Goal: Communication & Community: Answer question/provide support

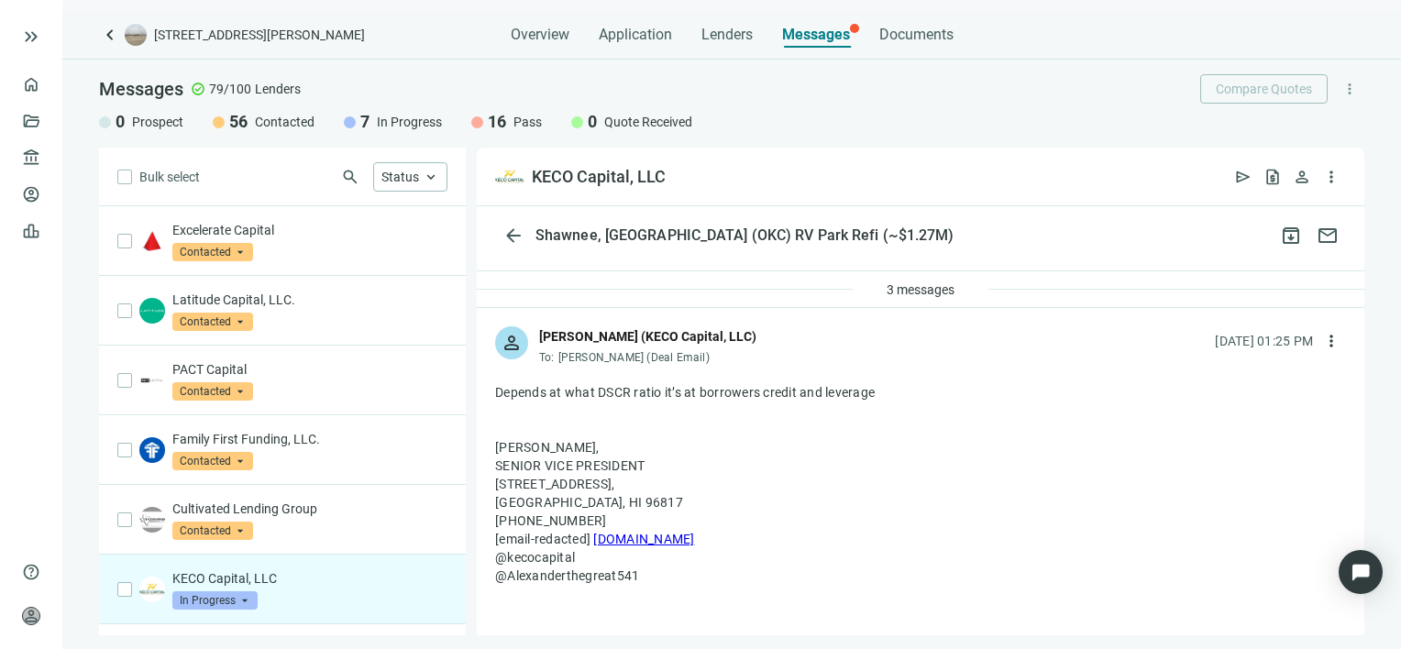
scroll to position [92, 0]
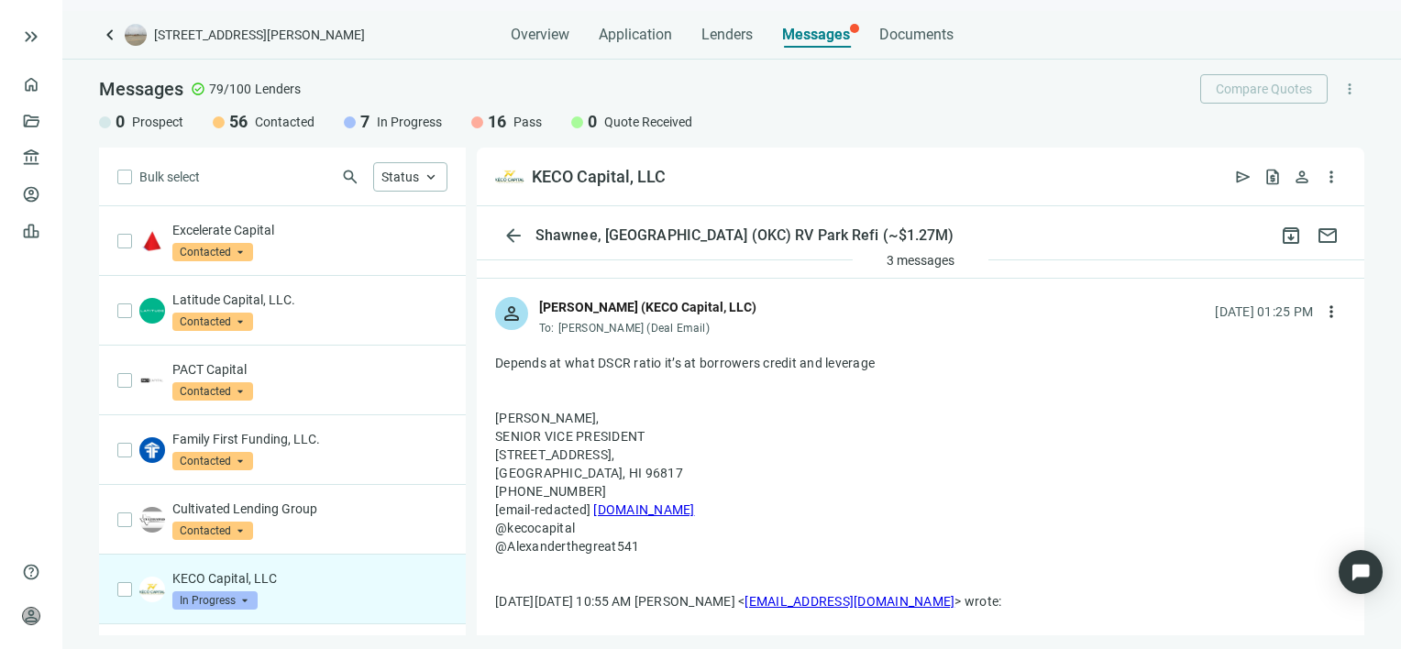
click at [719, 414] on div "[PERSON_NAME], SENIOR VICE PRESIDENT [STREET_ADDRESS] (907) 250-9171 [email-red…" at bounding box center [920, 482] width 851 height 147
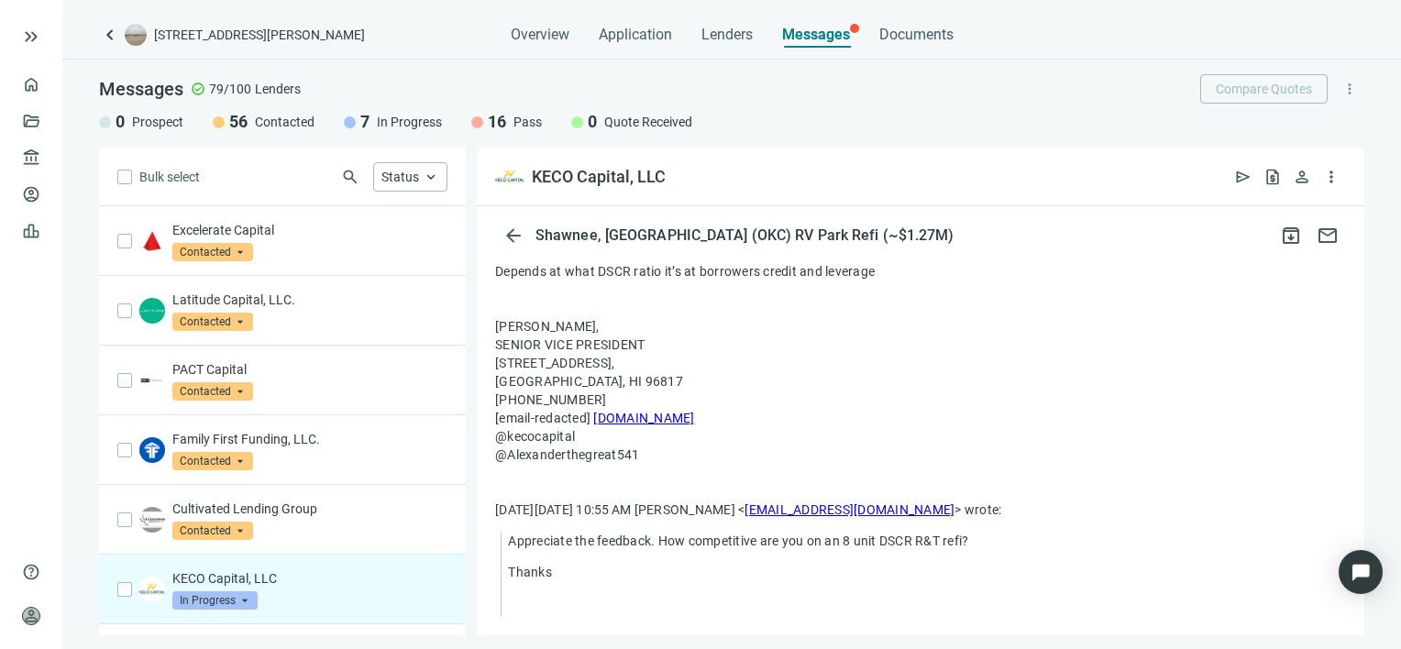
scroll to position [0, 0]
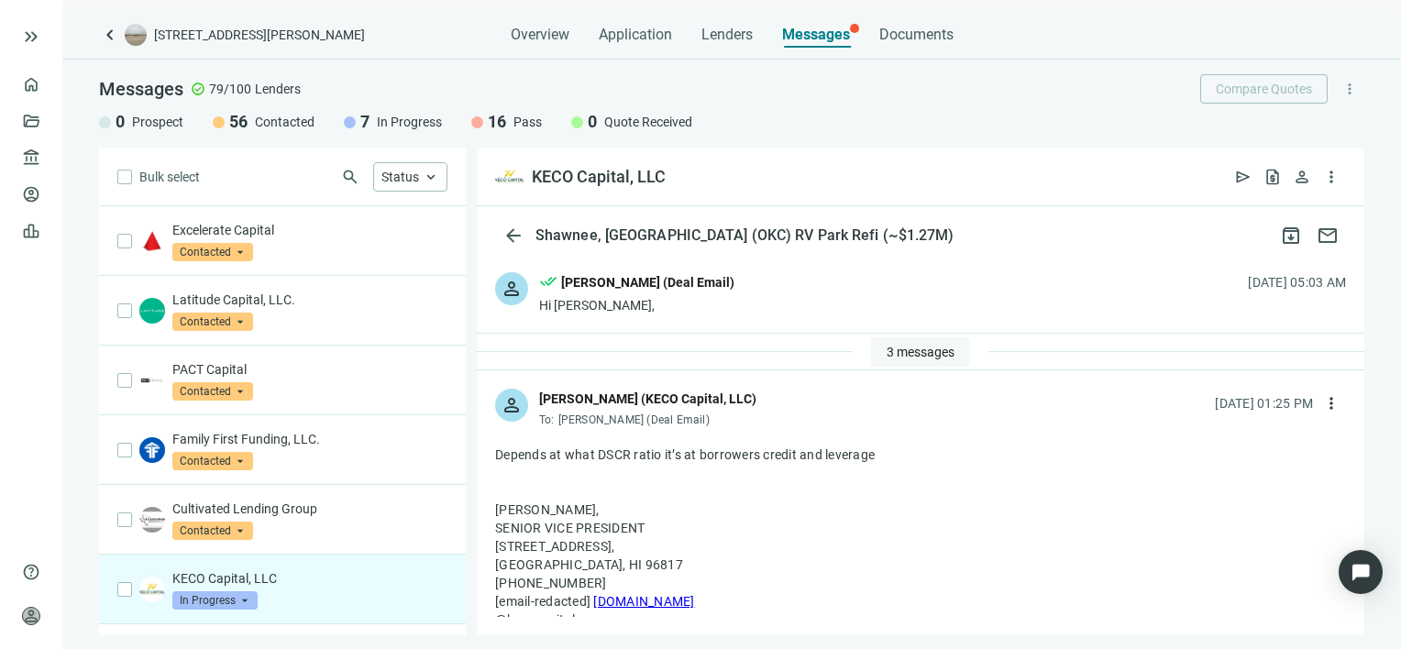
click at [912, 349] on span "3 messages" at bounding box center [920, 352] width 68 height 15
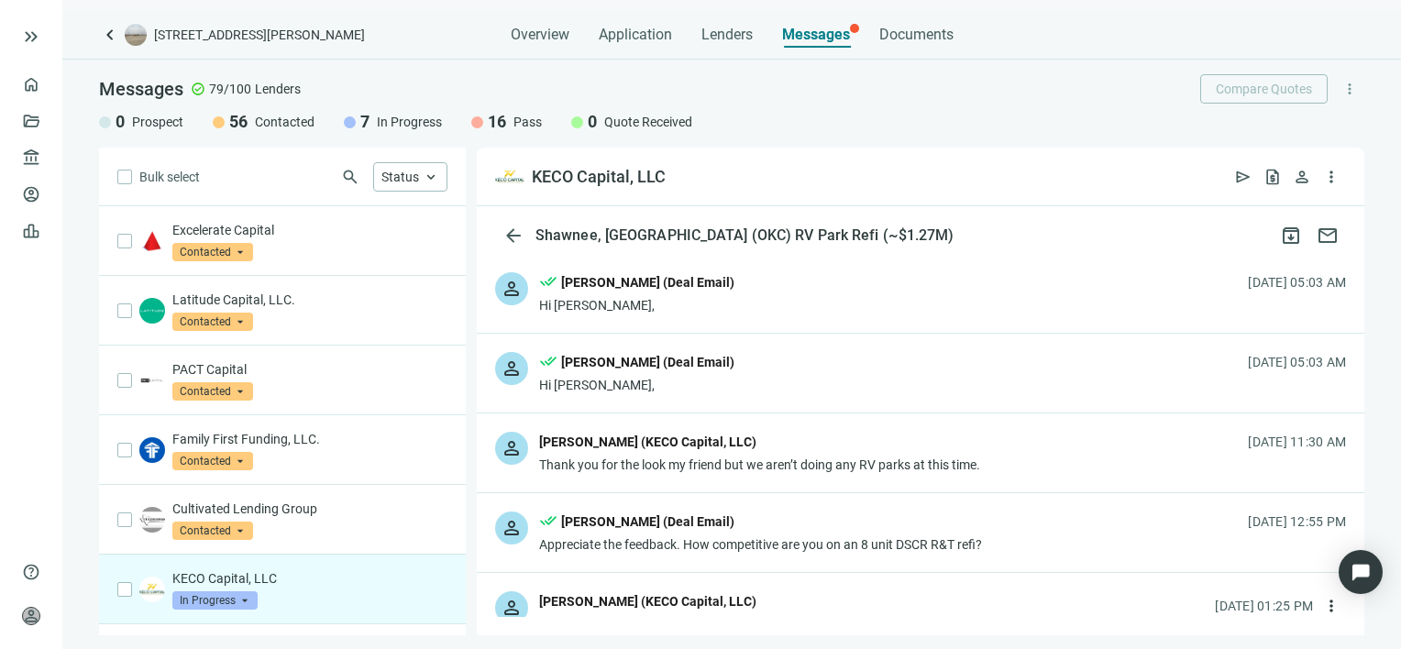
scroll to position [92, 0]
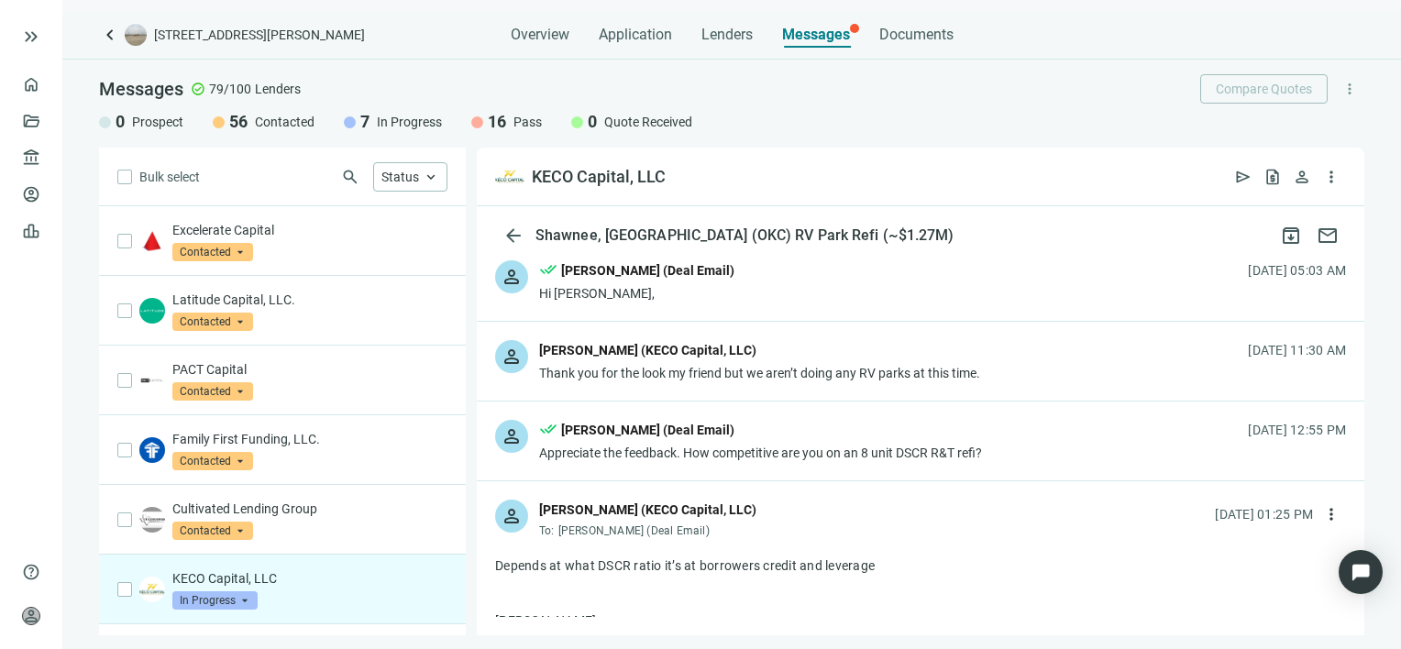
click at [741, 378] on div "Thank you for the look my friend but we aren’t doing any RV parks at this time." at bounding box center [759, 373] width 441 height 18
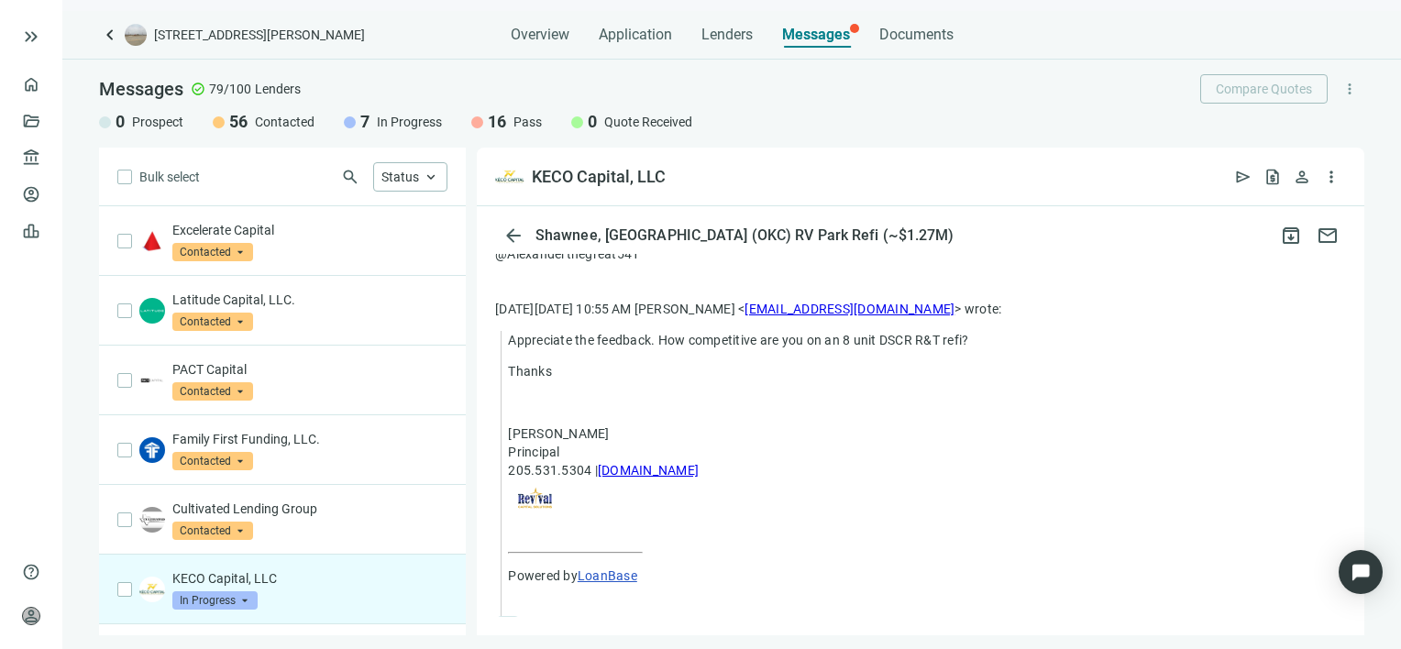
scroll to position [1128, 0]
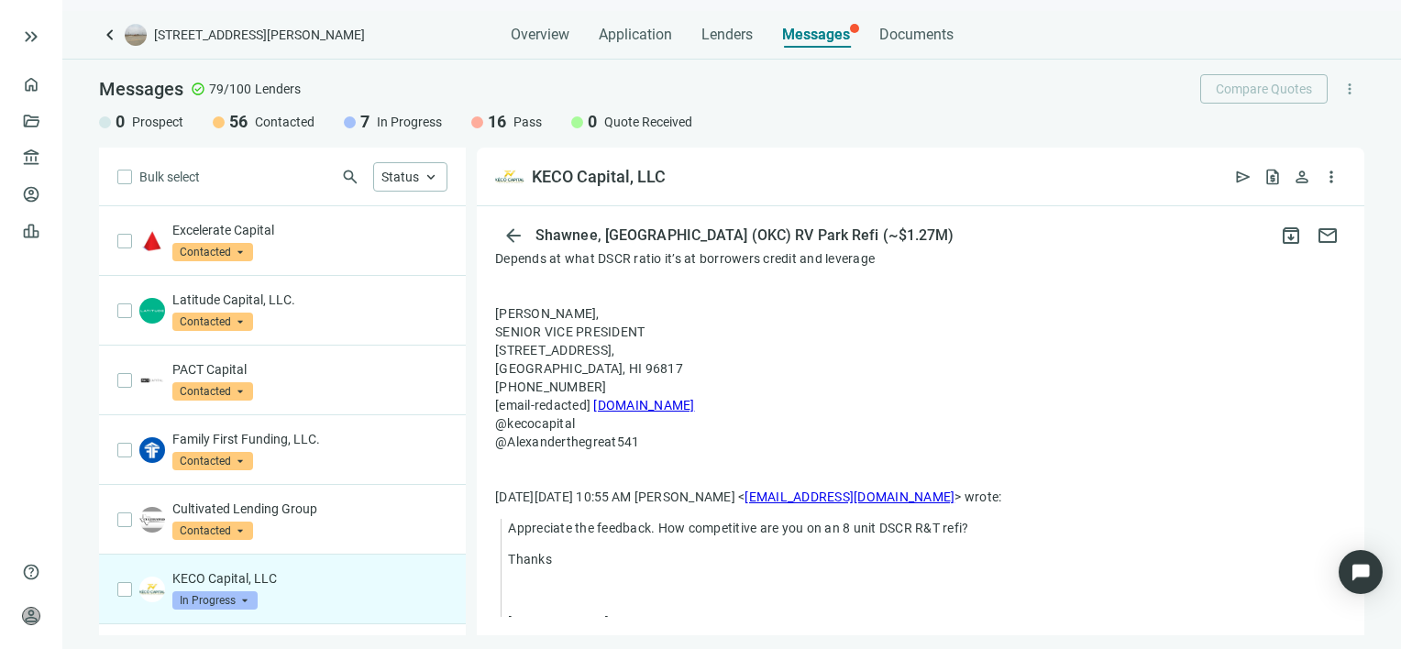
click at [244, 591] on span "In Progress" at bounding box center [214, 600] width 85 height 18
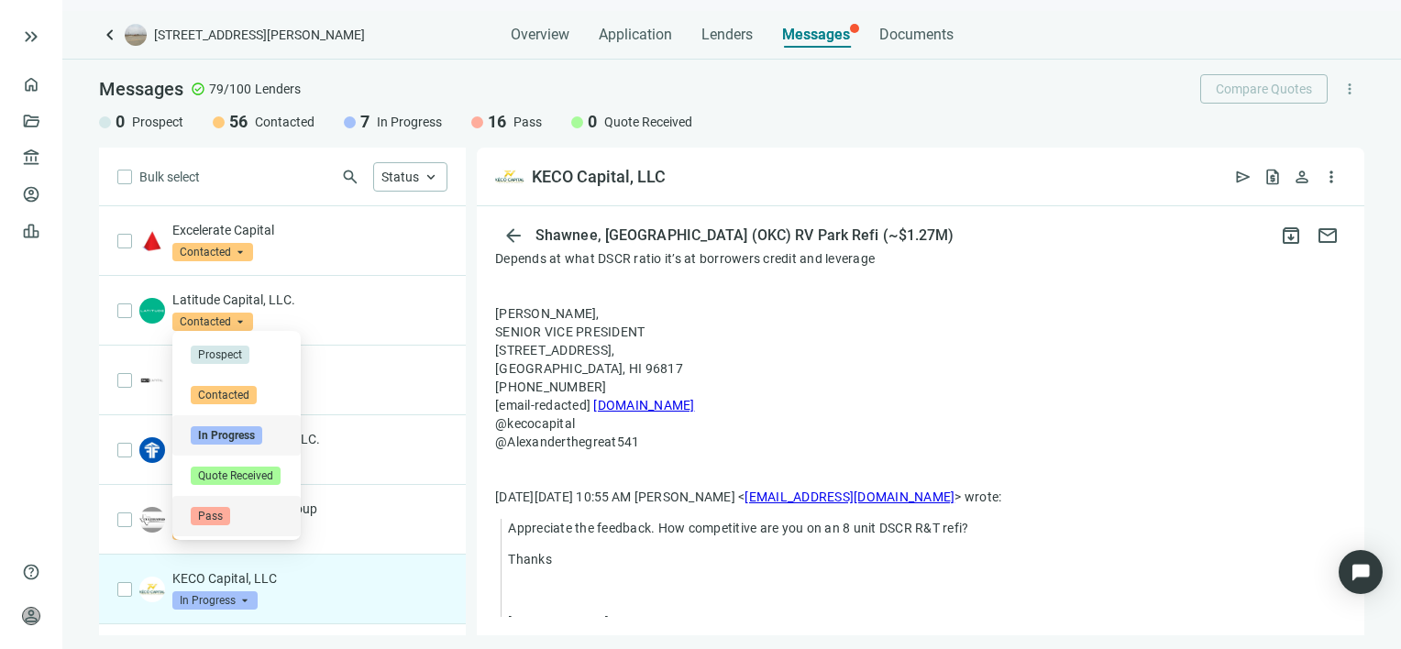
click at [224, 513] on span "Pass" at bounding box center [210, 516] width 39 height 18
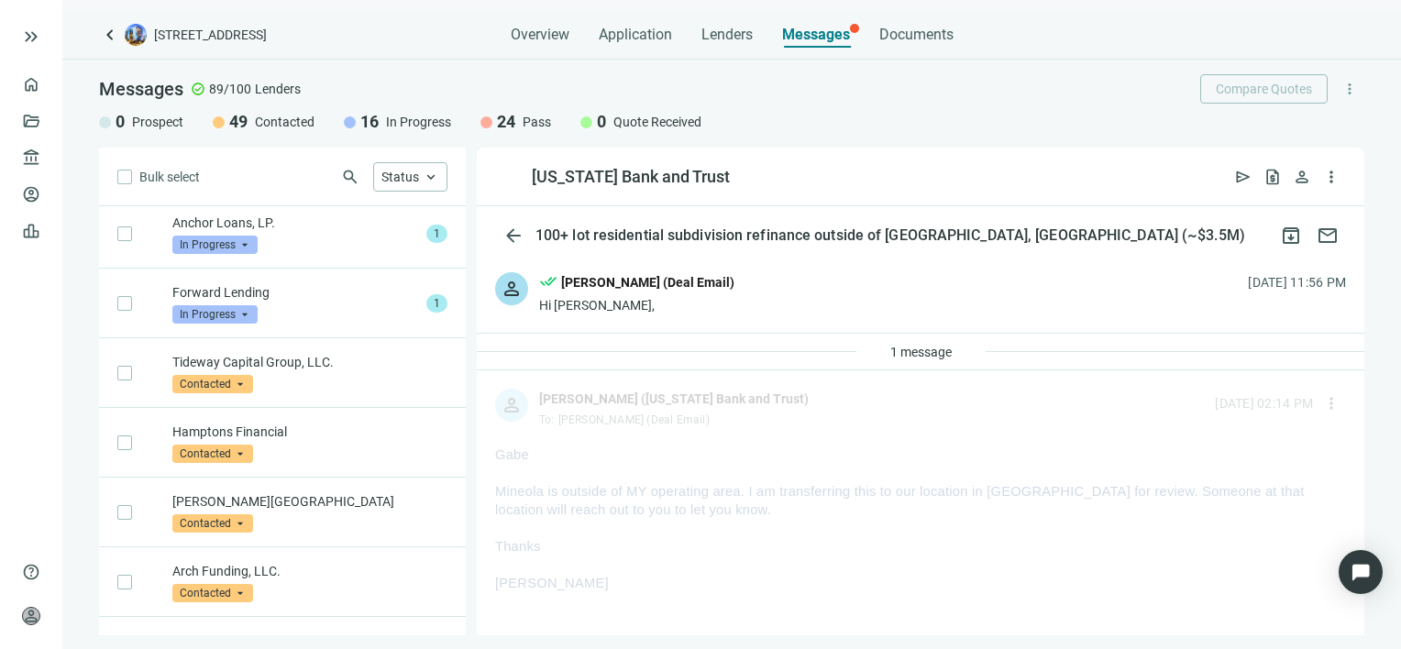
scroll to position [3242, 0]
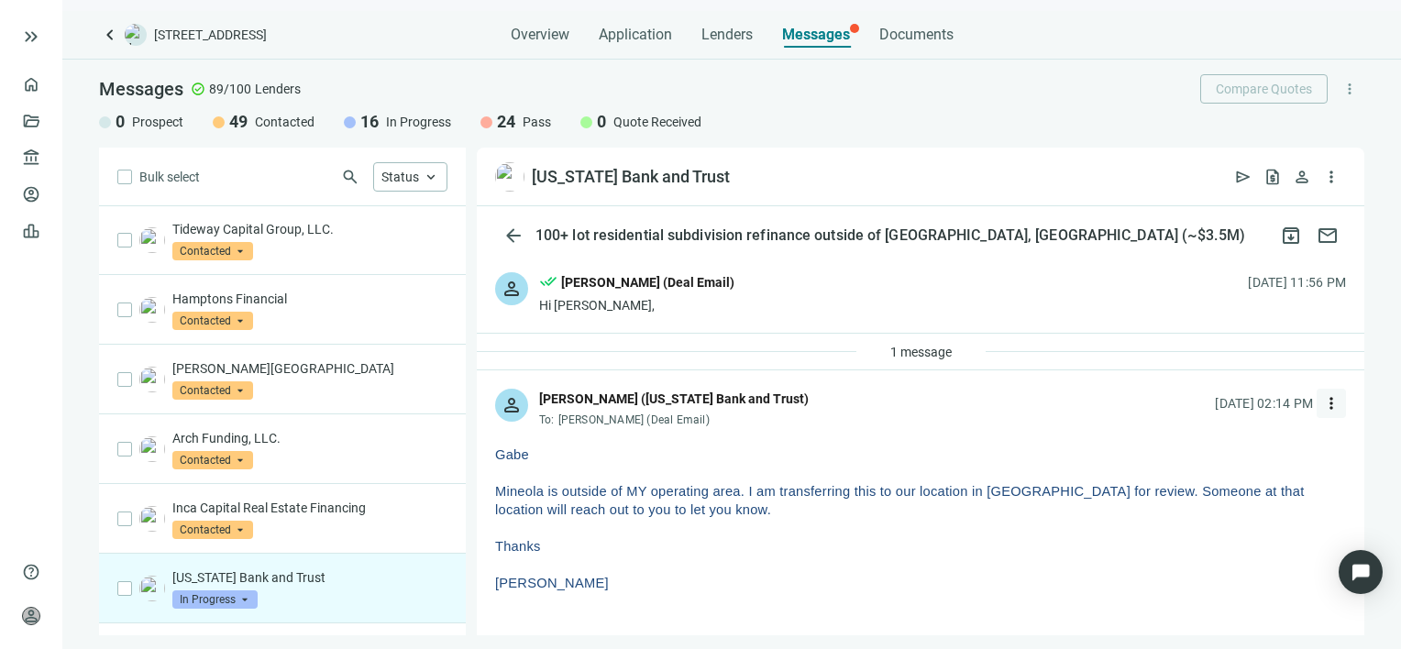
click at [1322, 401] on span "more_vert" at bounding box center [1331, 403] width 18 height 18
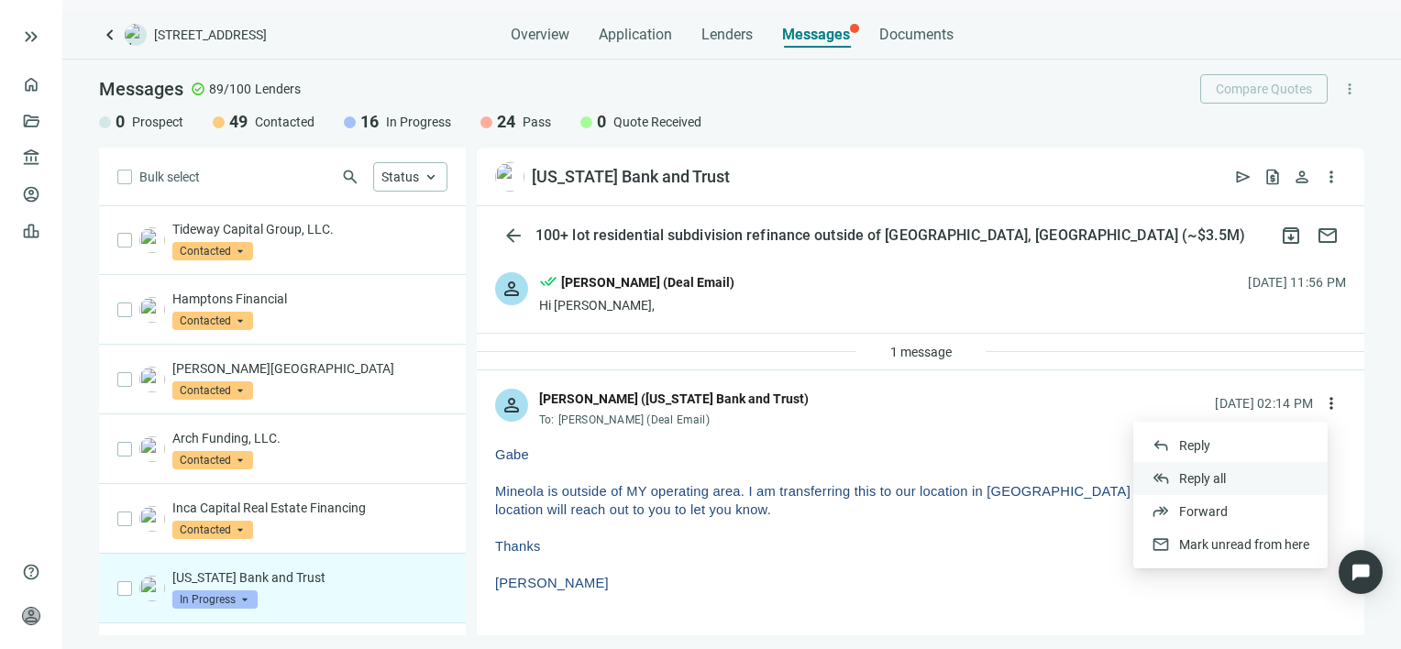
click at [1220, 479] on span "Reply all" at bounding box center [1202, 478] width 47 height 15
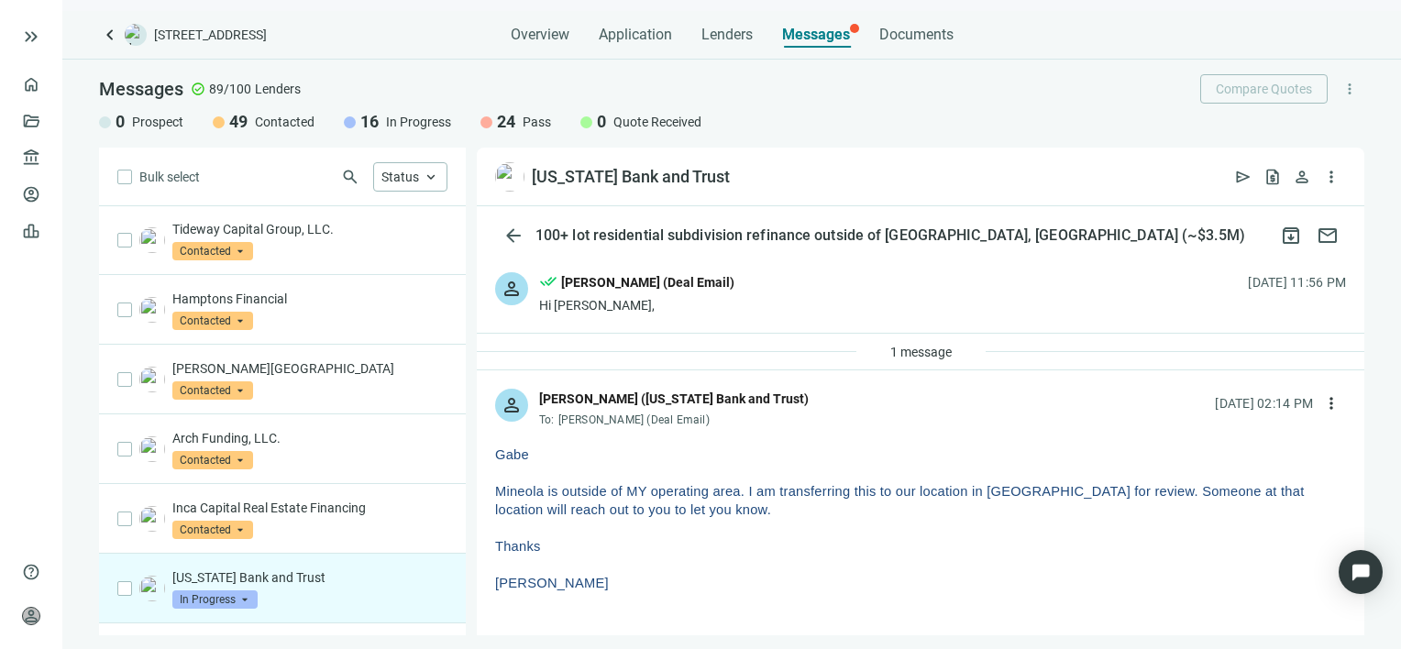
type textarea "**********"
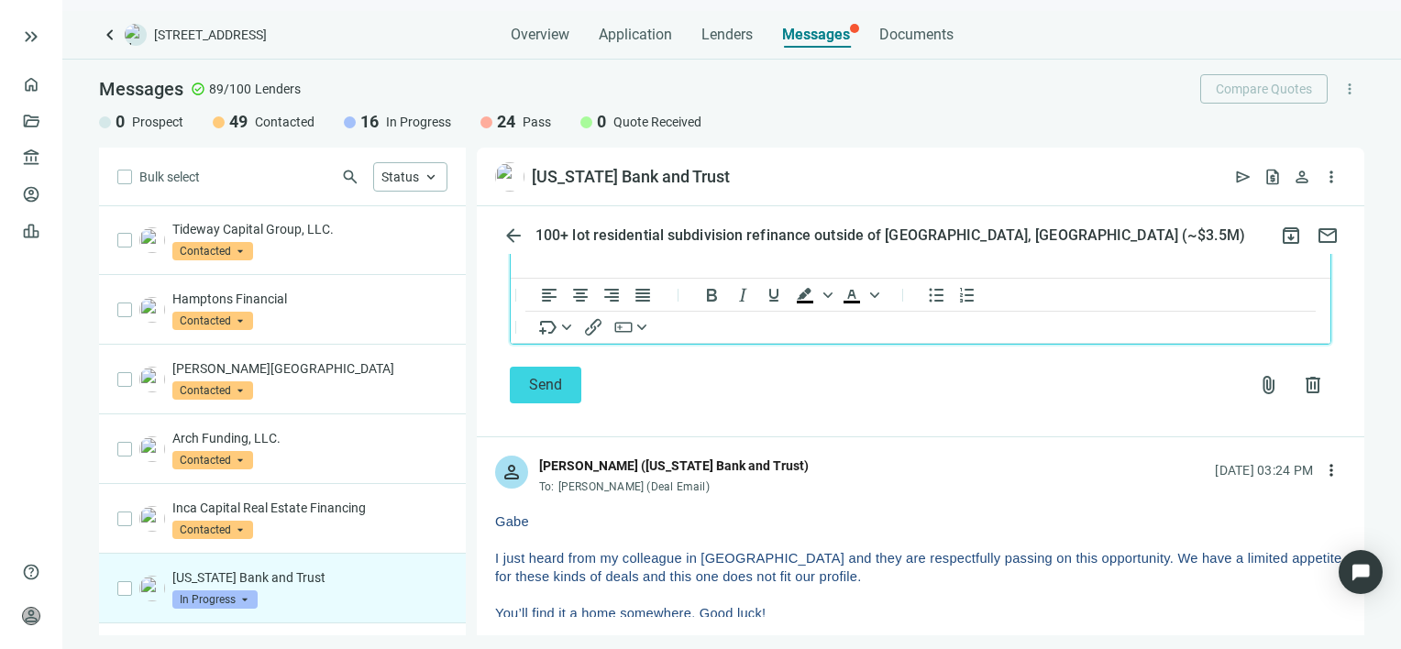
scroll to position [2636, 0]
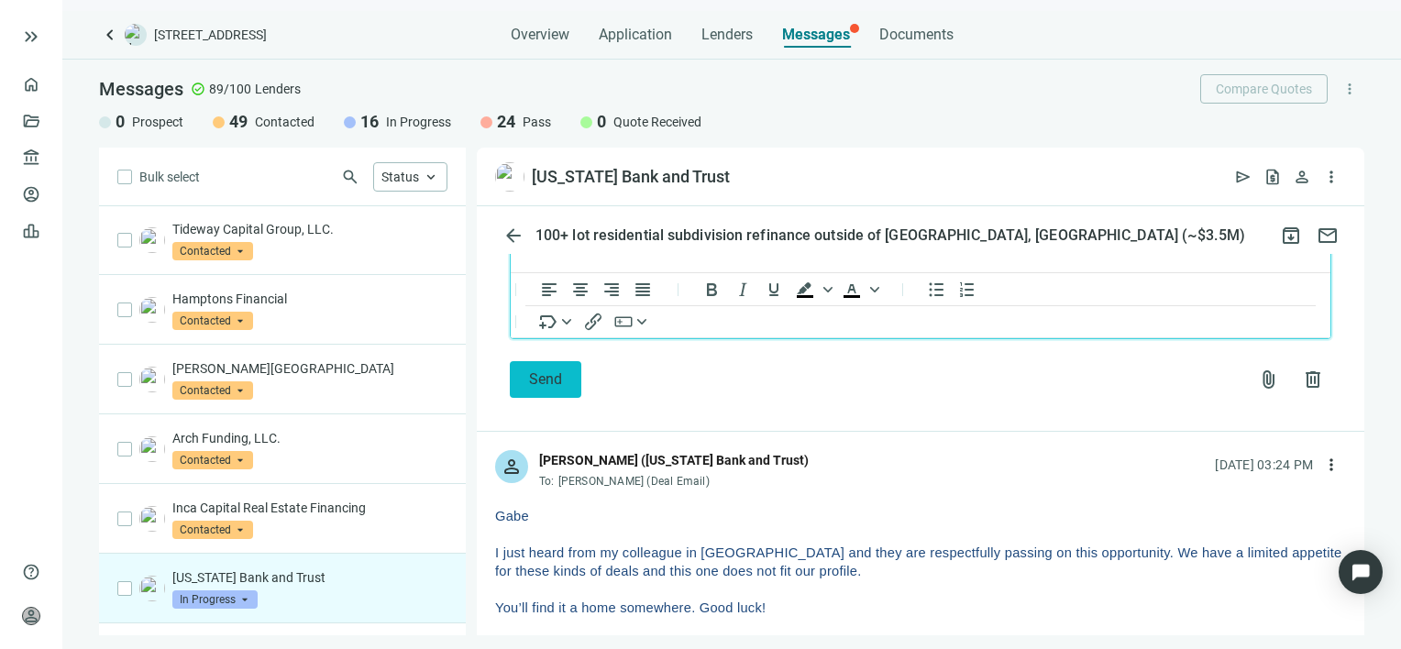
click at [539, 388] on span "Send" at bounding box center [545, 378] width 33 height 17
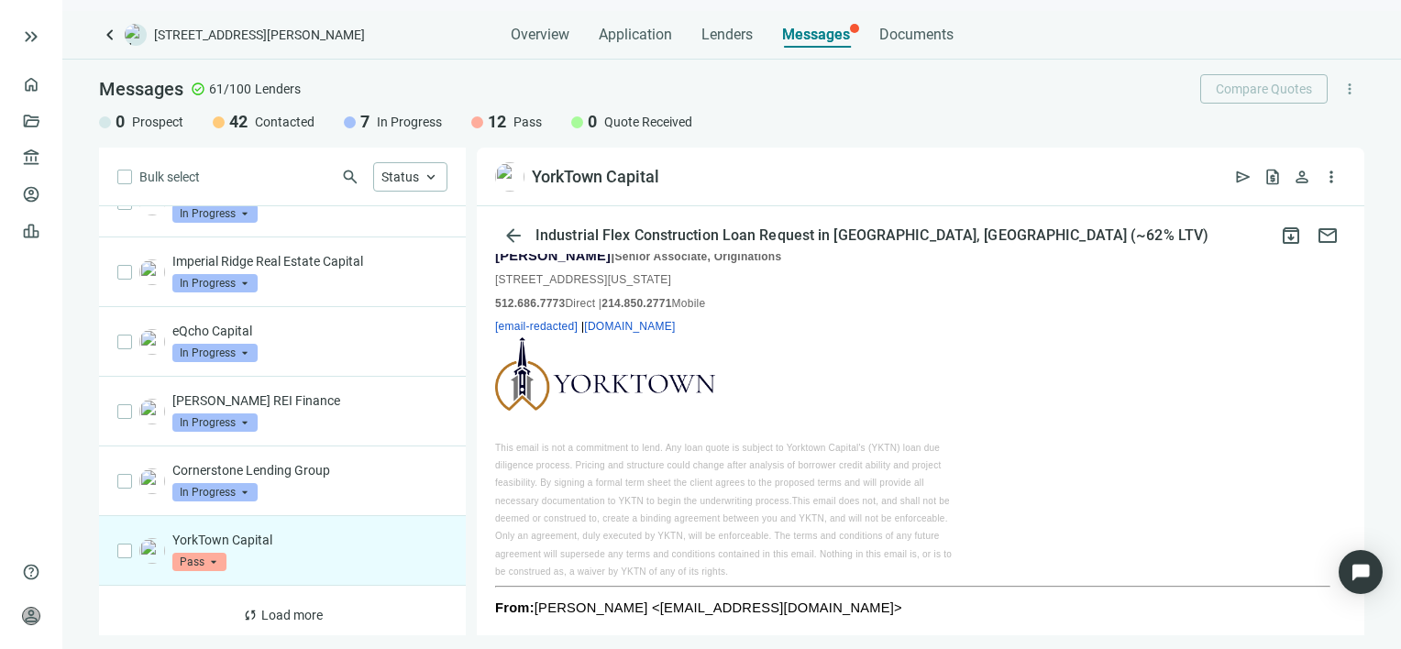
scroll to position [422, 0]
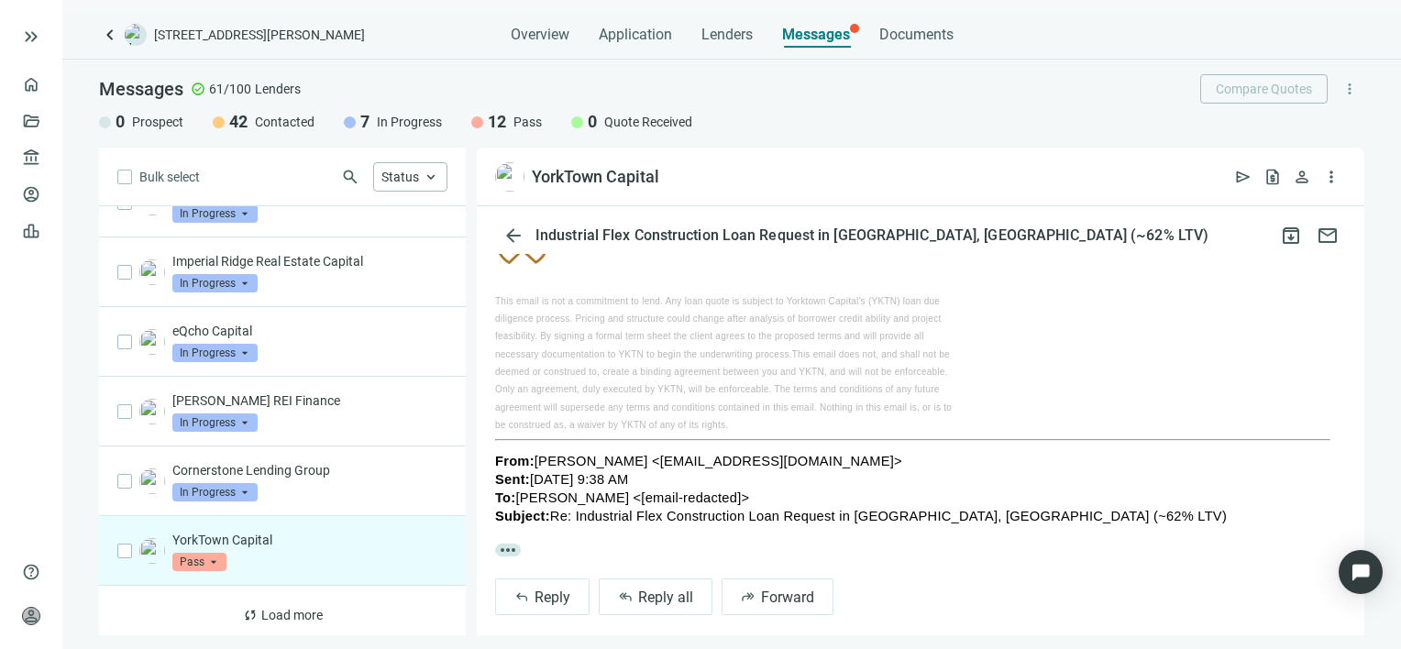
click at [594, 529] on div "more_horiz" at bounding box center [920, 290] width 851 height 533
click at [509, 544] on span "more_horiz" at bounding box center [508, 550] width 26 height 13
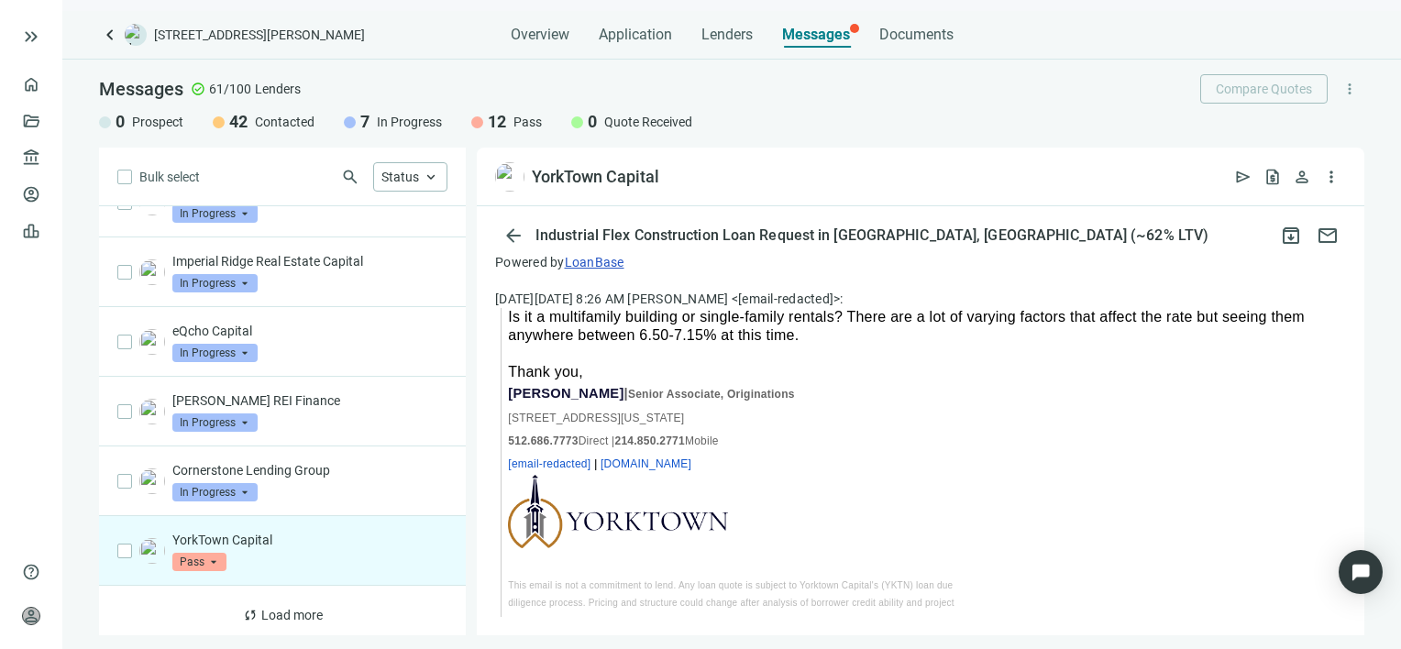
scroll to position [880, 0]
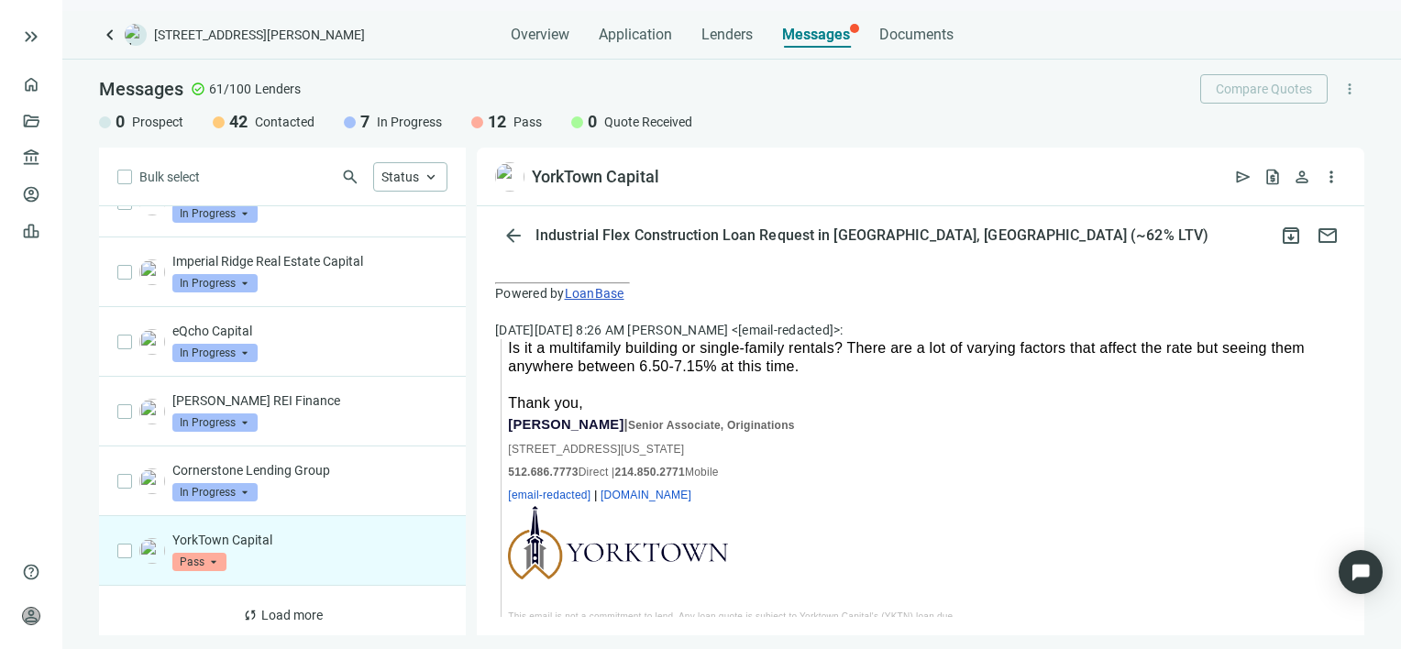
click at [691, 489] on link "www.yorktowncapital.com" at bounding box center [645, 495] width 91 height 13
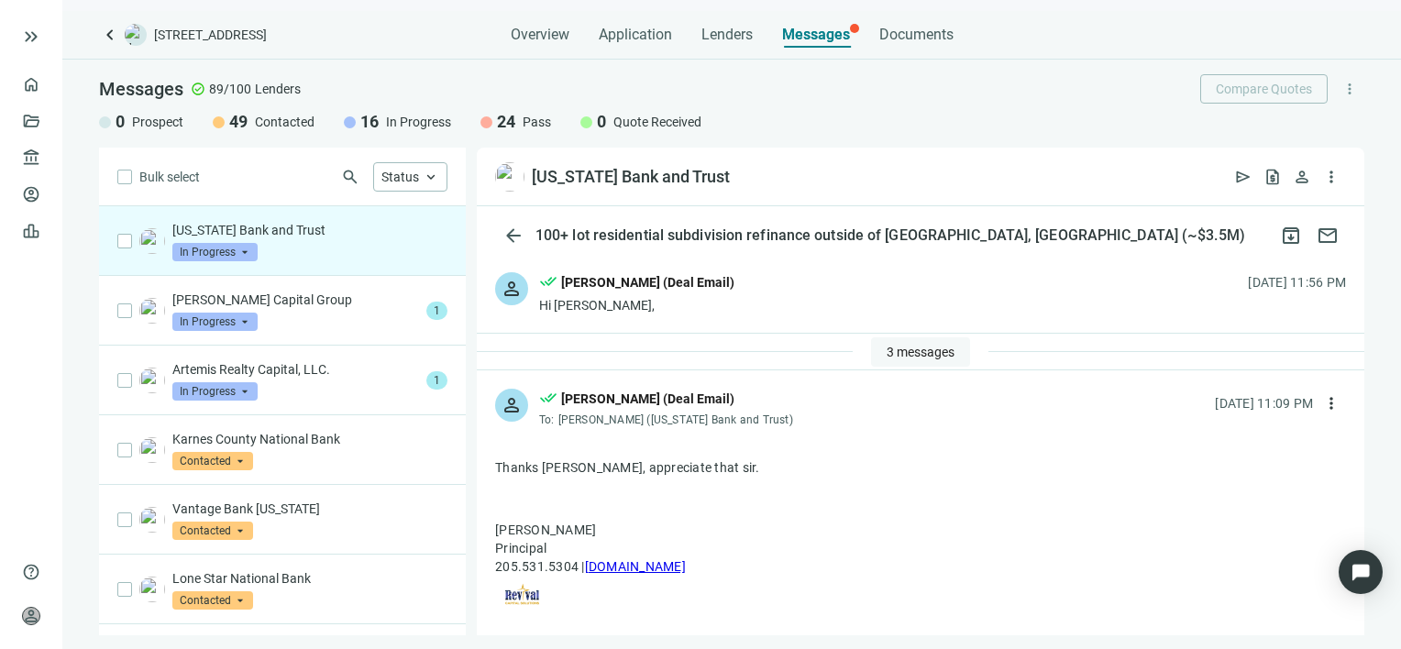
click at [907, 356] on span "3 messages" at bounding box center [920, 352] width 68 height 15
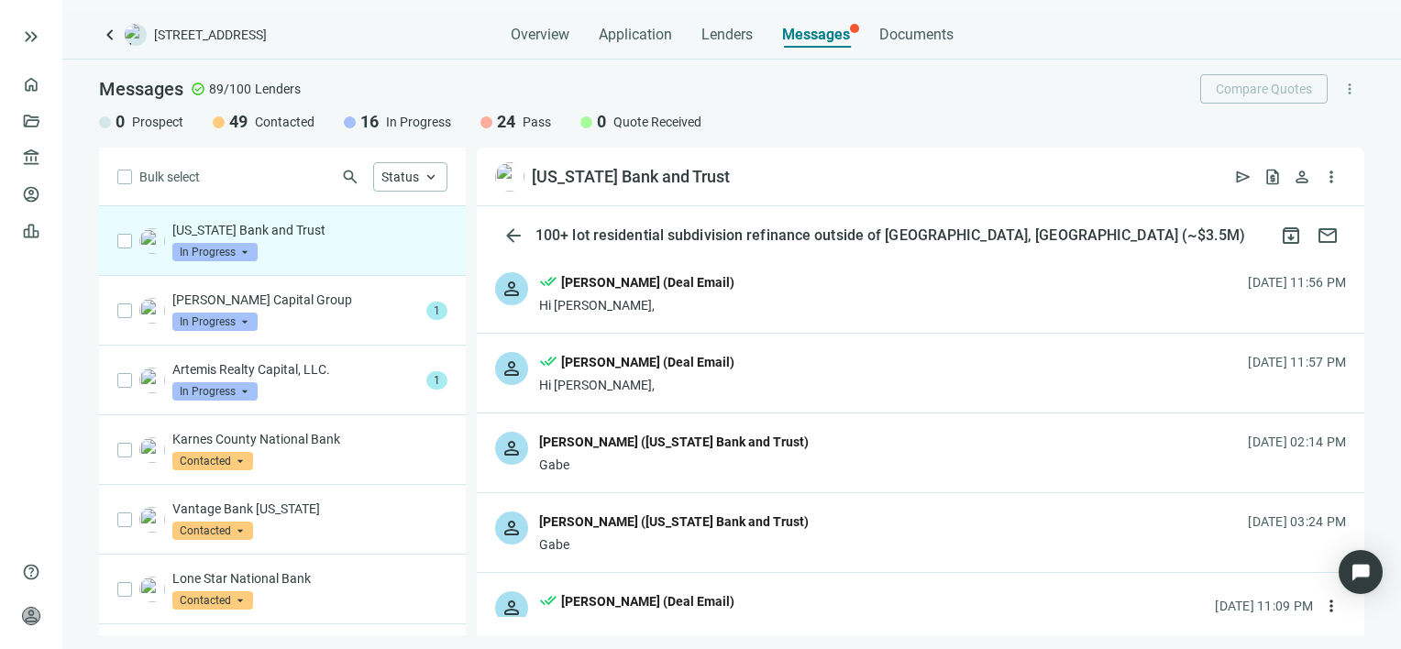
click at [748, 437] on div "person Kirk Baur (Texas Bank and Trust) Gabe 08.22.2025, 02:14 PM" at bounding box center [920, 452] width 887 height 79
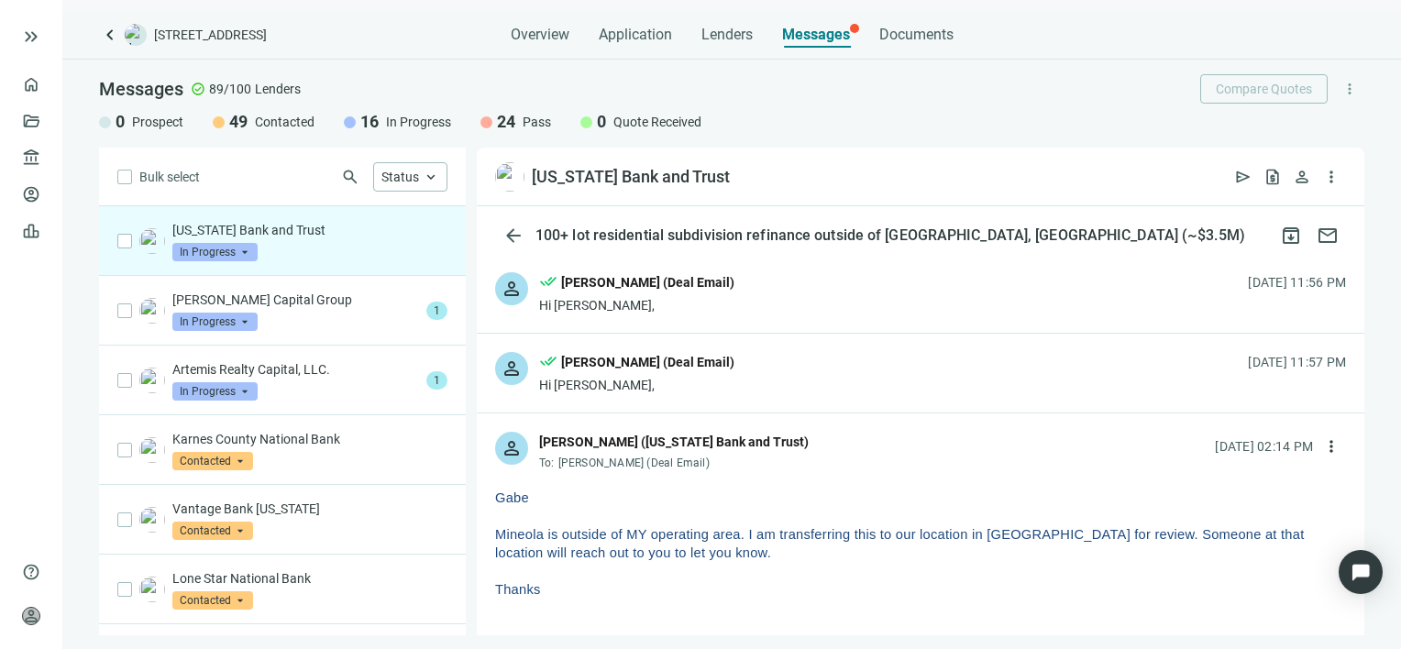
click at [748, 445] on div "person Kirk Baur (Texas Bank and Trust) To: Gabe Gruszynski (Deal Email) 08.22.…" at bounding box center [920, 443] width 887 height 61
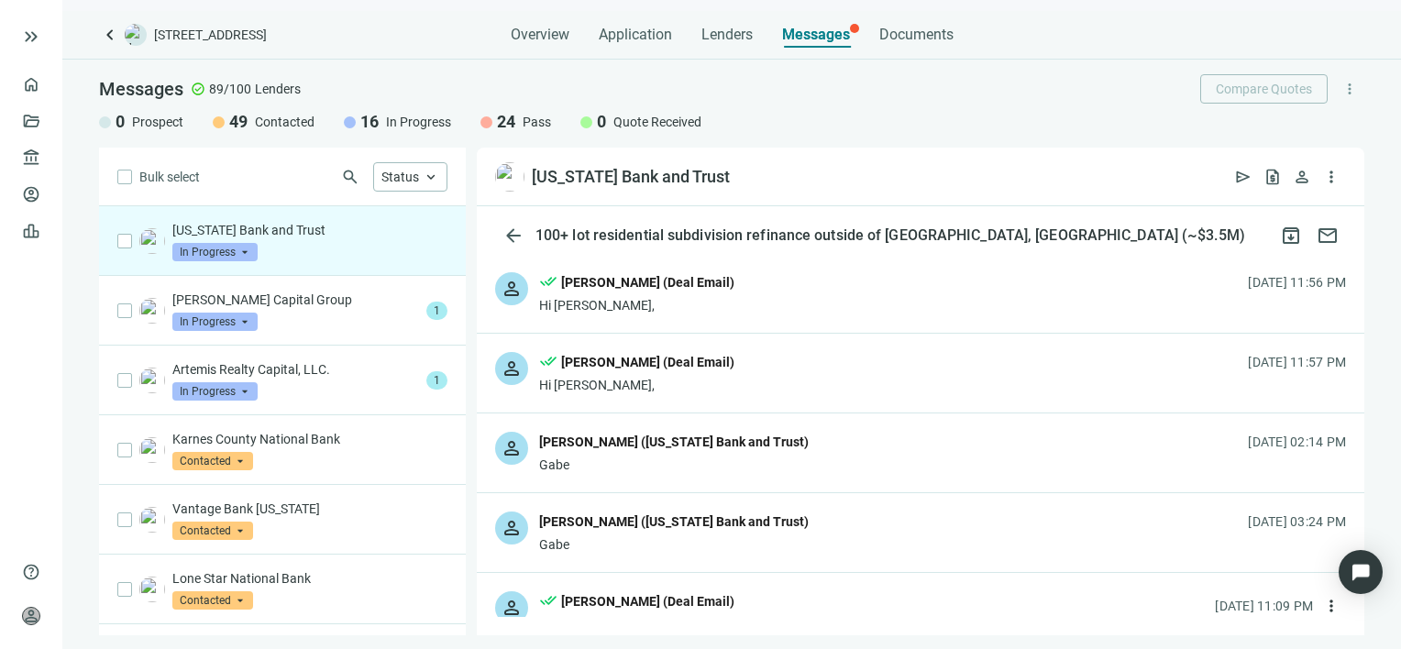
click at [740, 523] on div "person Kirk Baur (Texas Bank and Trust) Gabe 08.22.2025, 03:24 PM" at bounding box center [920, 532] width 887 height 79
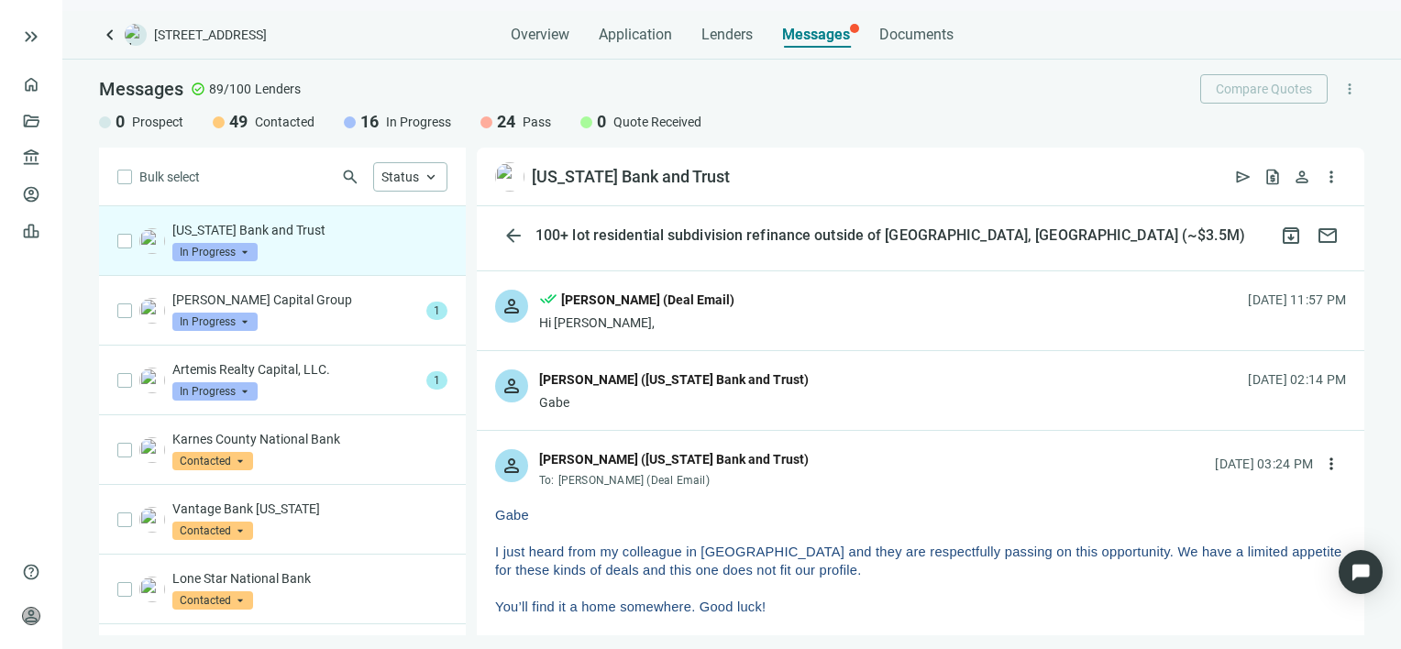
scroll to position [92, 0]
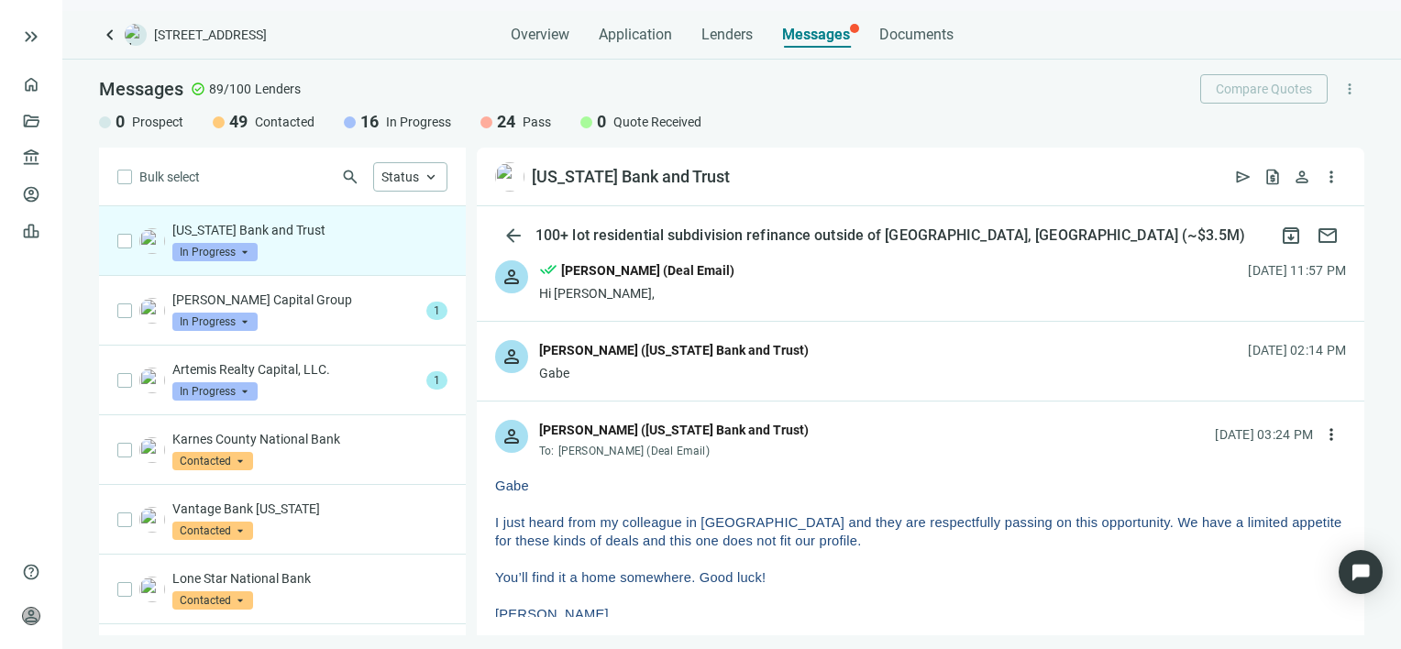
click at [249, 252] on span "In Progress" at bounding box center [214, 252] width 85 height 18
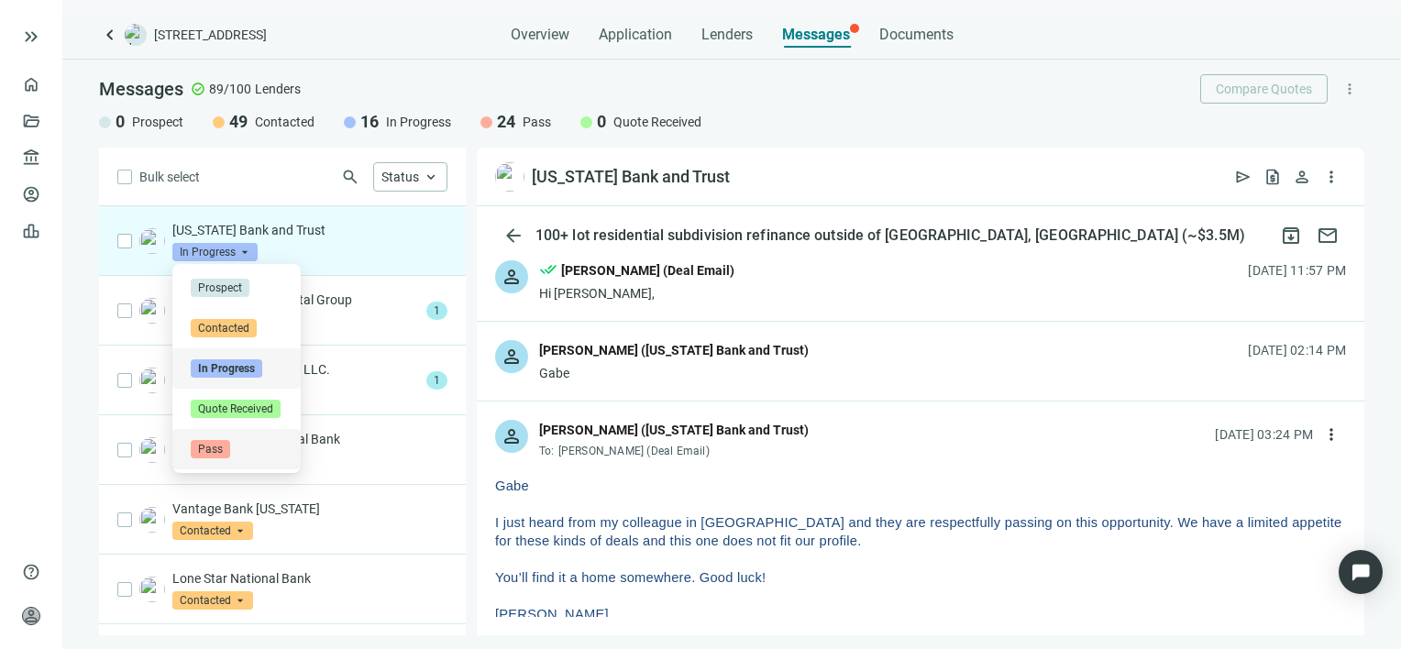
click at [213, 449] on span "Pass" at bounding box center [210, 449] width 39 height 18
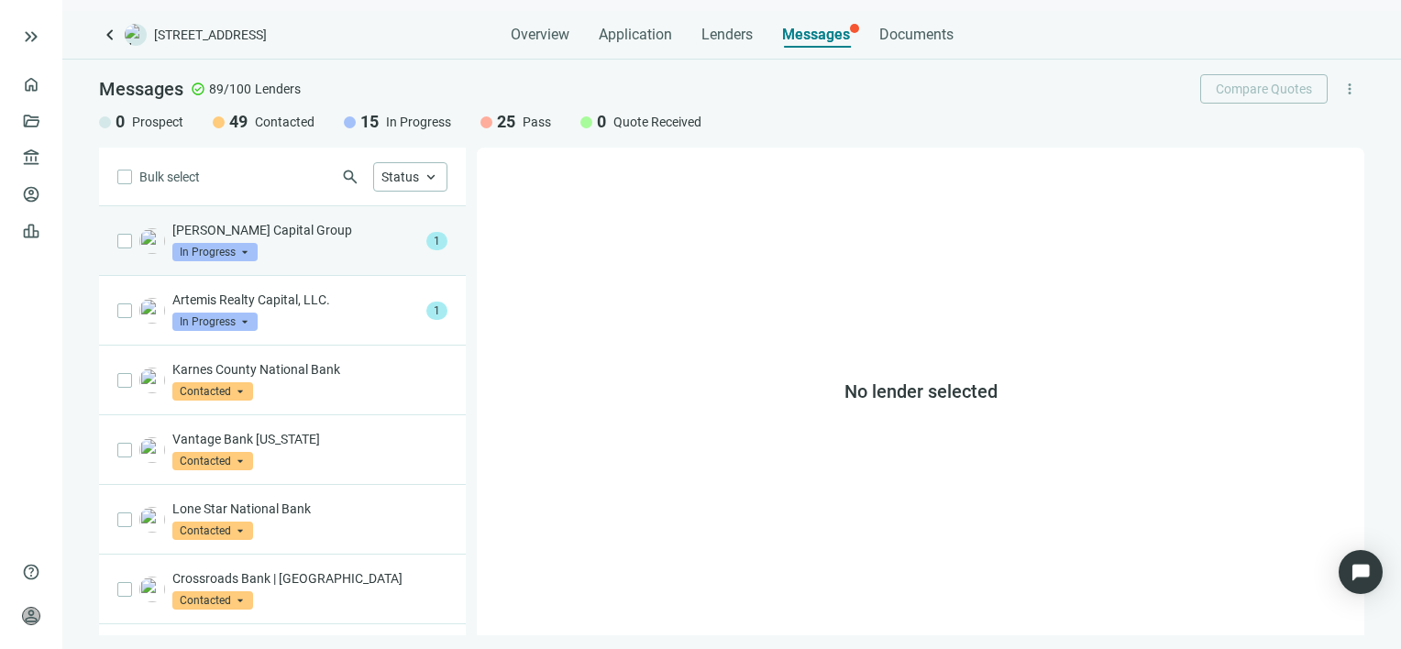
click at [321, 240] on div "Hanson Capital Group In Progress arrow_drop_down" at bounding box center [295, 241] width 247 height 40
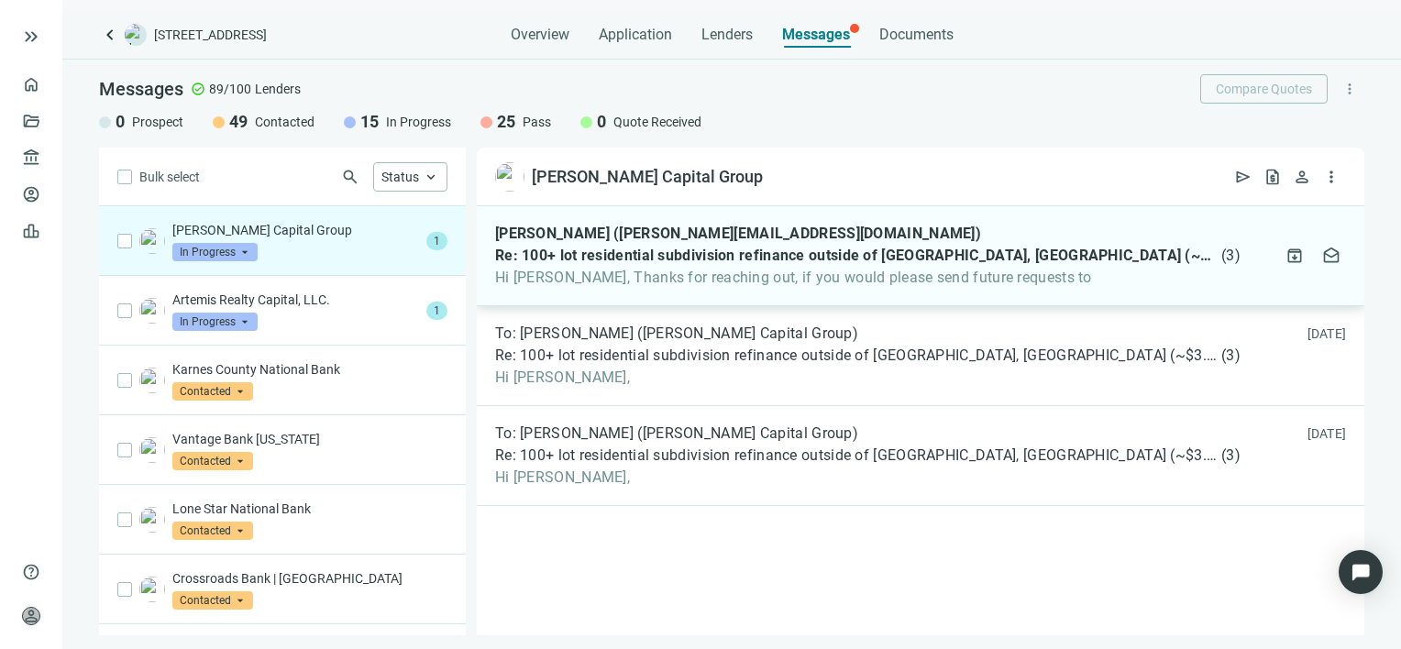
click at [601, 281] on span "Hi Gabe, Thanks for reaching out, if you would please send future requests to" at bounding box center [867, 278] width 745 height 18
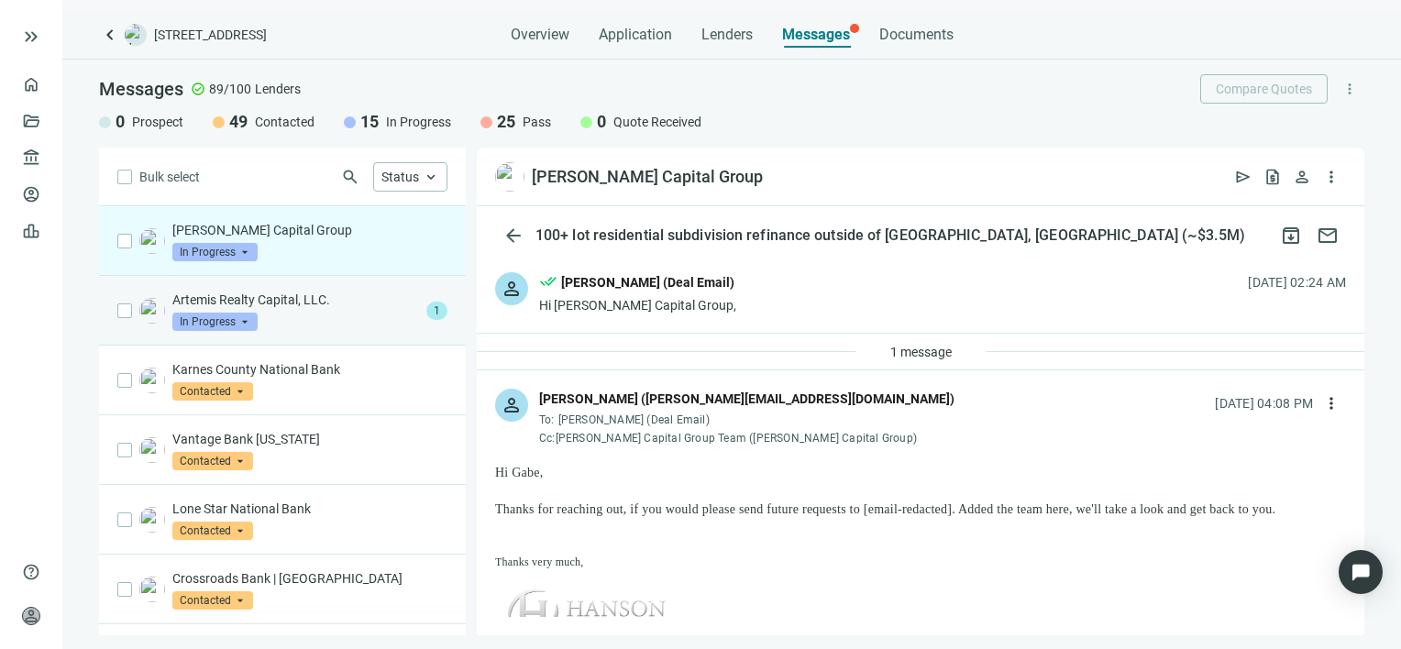
click at [308, 308] on div "Artemis Realty Capital, LLC. In Progress arrow_drop_down" at bounding box center [295, 311] width 247 height 40
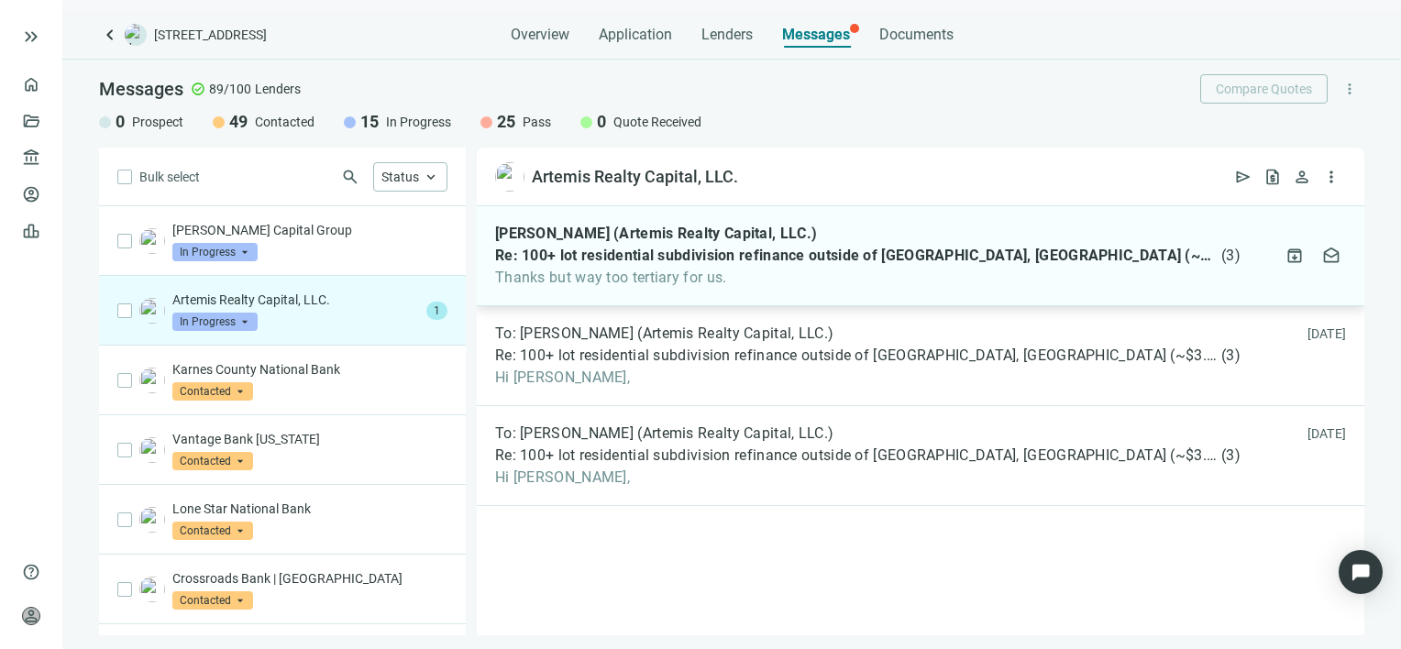
click at [571, 272] on span "Thanks but way too tertiary for us." at bounding box center [867, 278] width 745 height 18
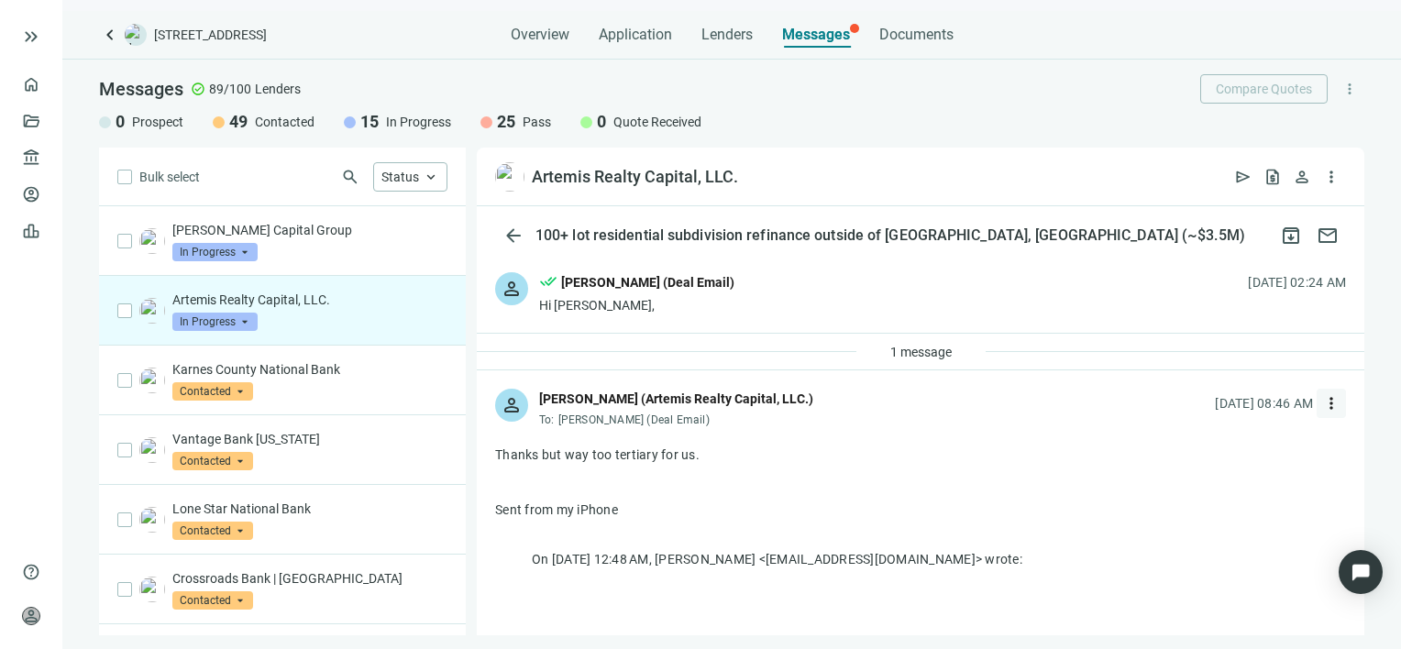
click at [1322, 406] on span "more_vert" at bounding box center [1331, 403] width 18 height 18
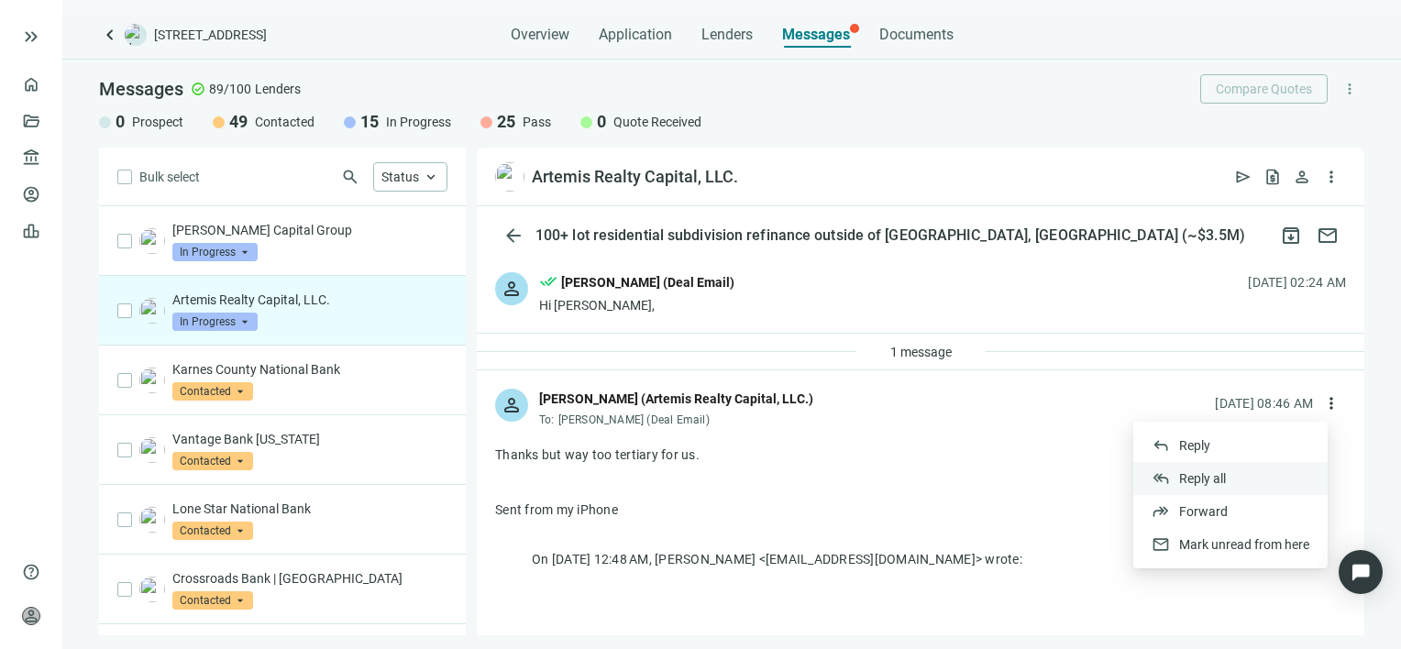
click at [1217, 475] on span "Reply all" at bounding box center [1202, 478] width 47 height 15
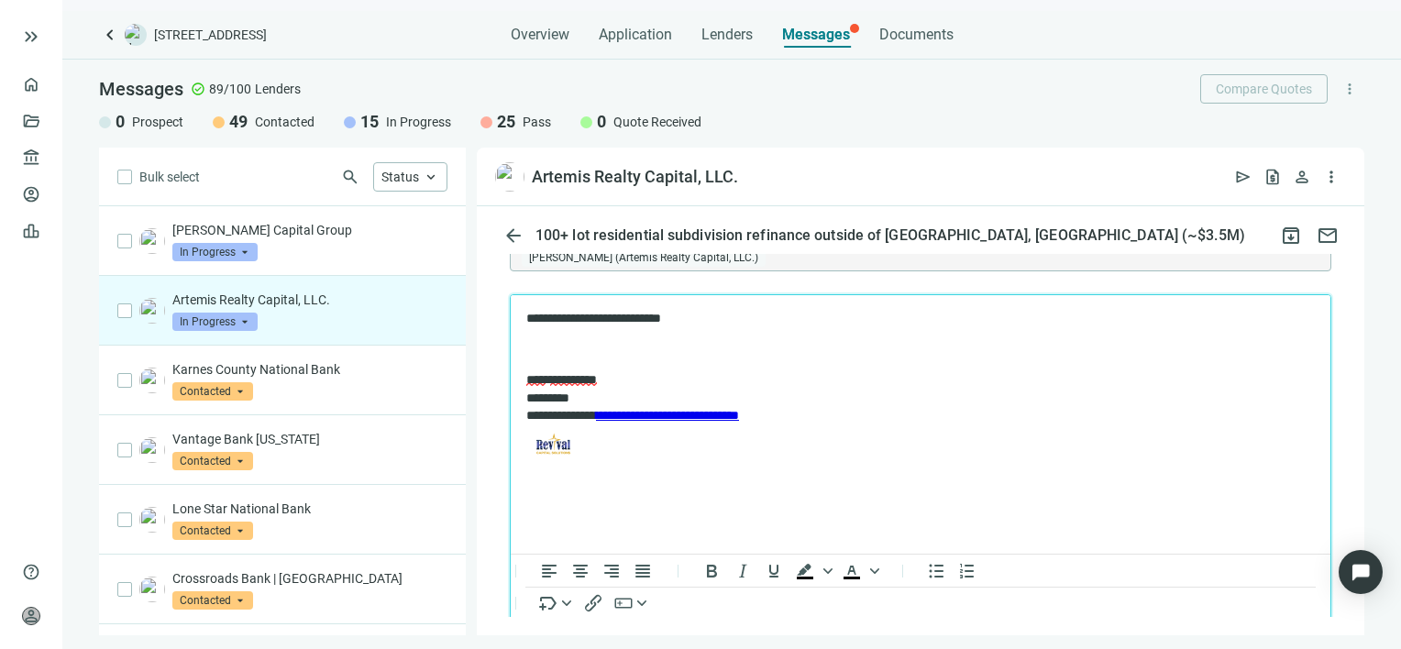
scroll to position [908, 0]
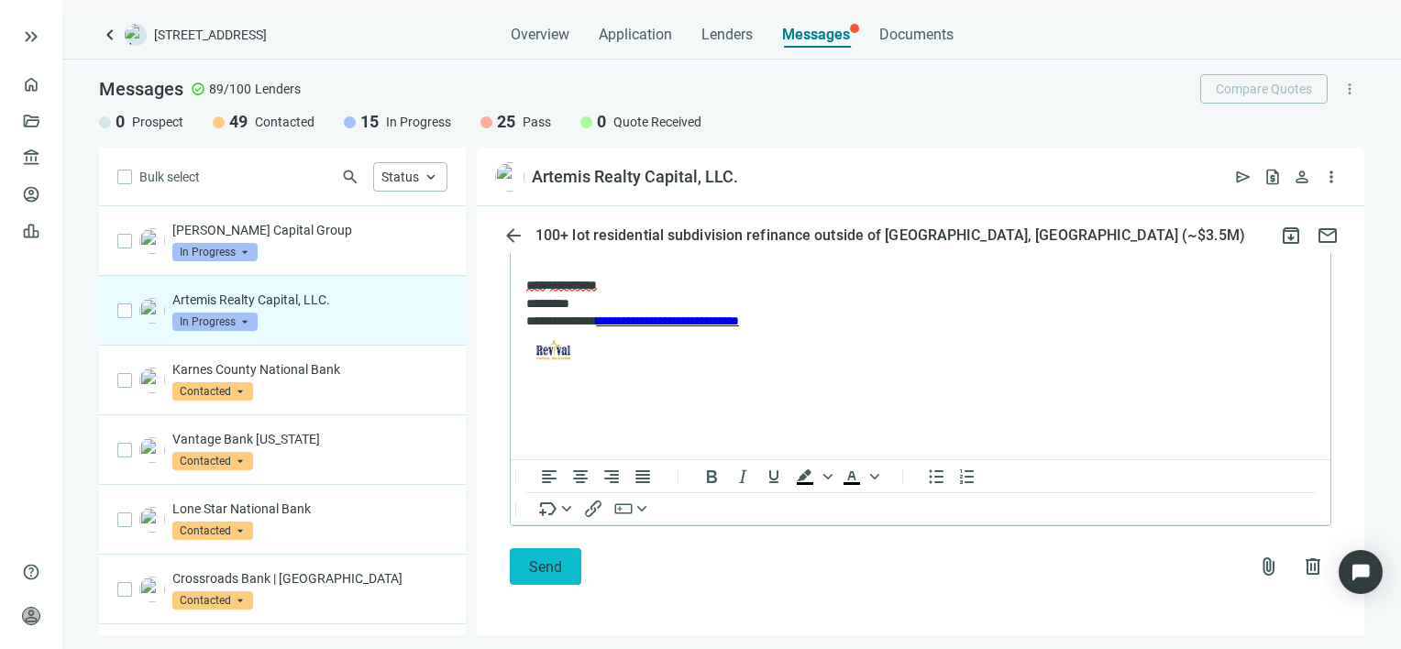
click at [564, 568] on button "Send" at bounding box center [546, 566] width 72 height 37
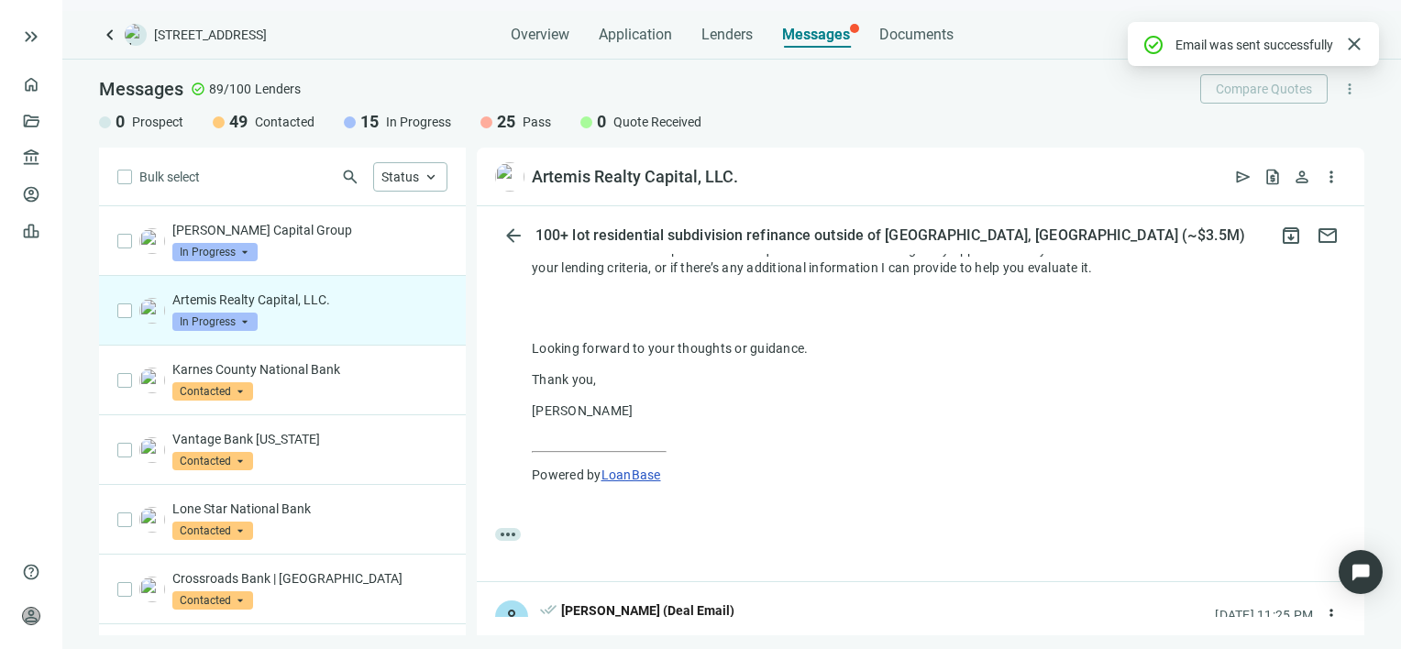
scroll to position [848, 0]
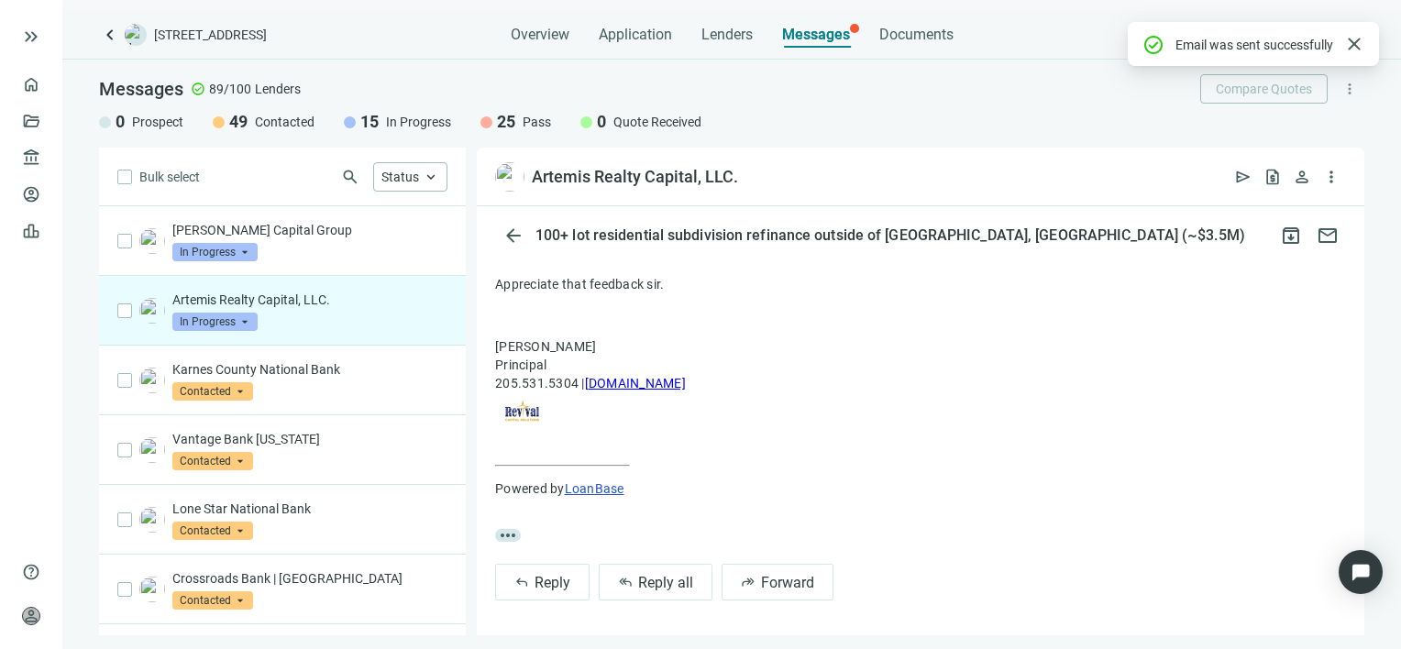
click at [246, 320] on span "In Progress" at bounding box center [214, 322] width 85 height 18
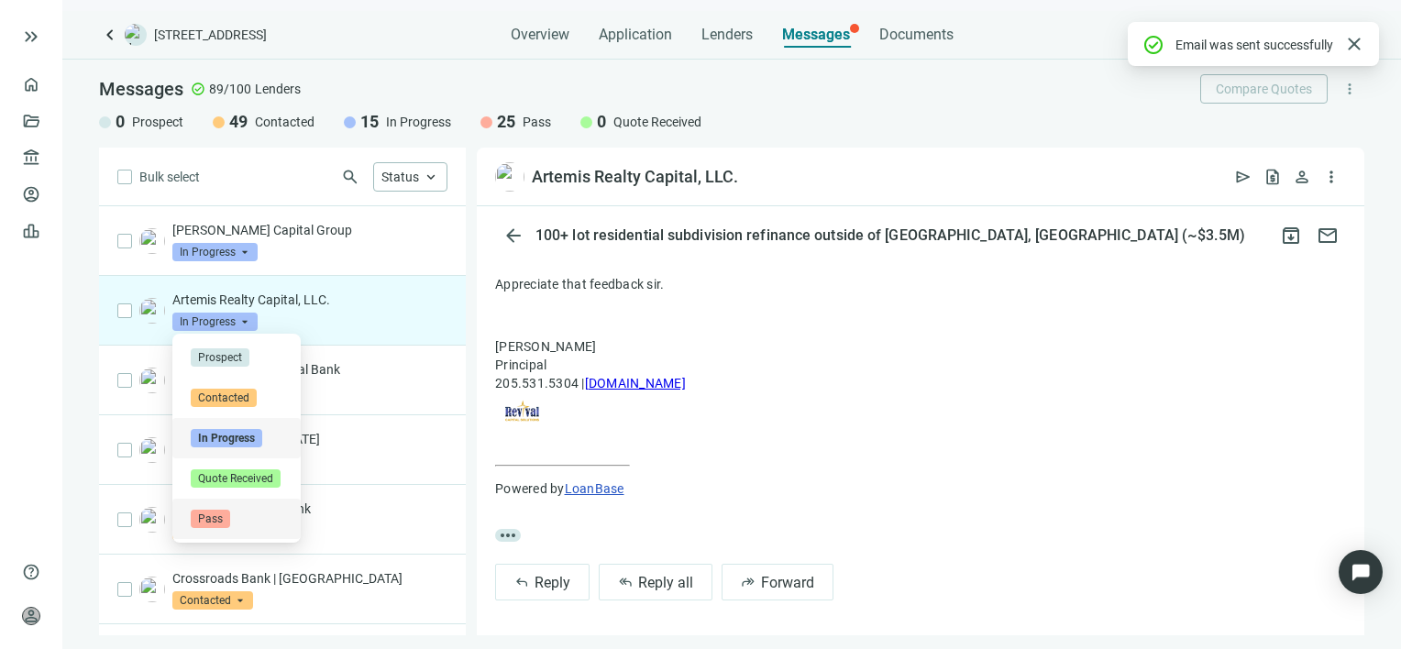
click at [215, 519] on span "Pass" at bounding box center [210, 519] width 39 height 18
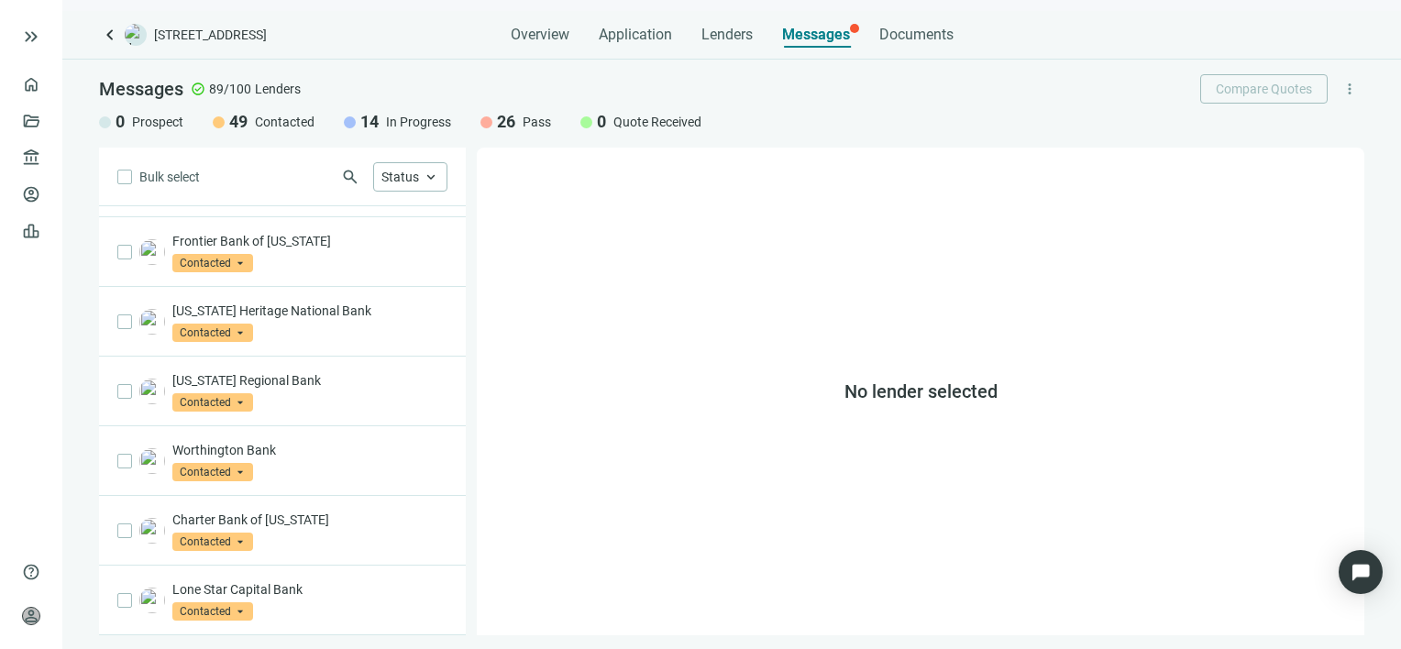
scroll to position [1019, 0]
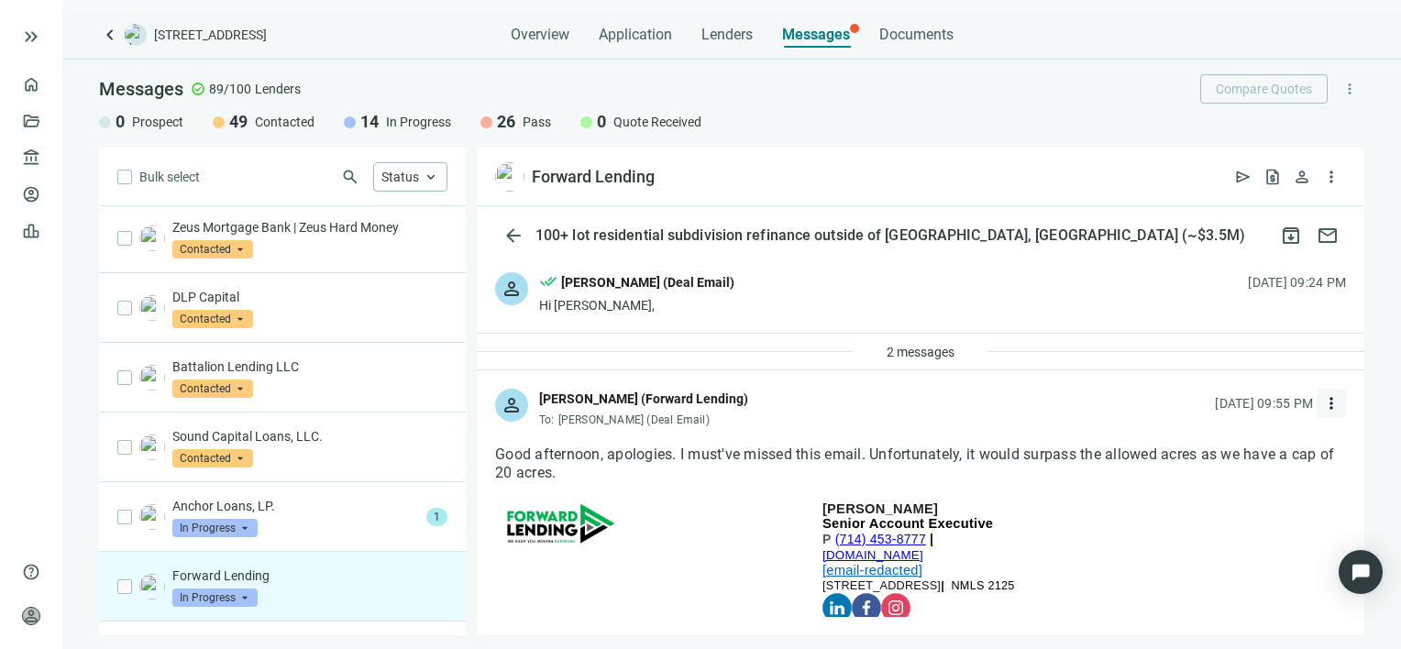
click at [1322, 402] on span "more_vert" at bounding box center [1331, 403] width 18 height 18
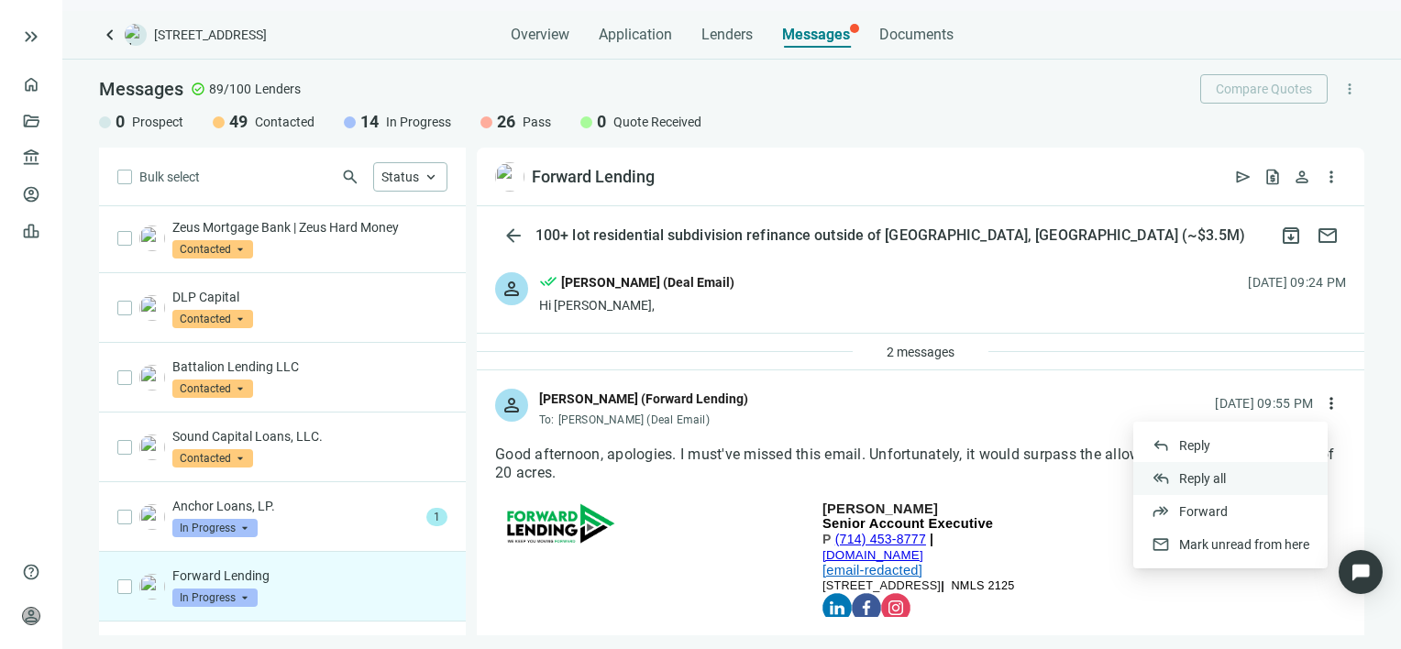
click at [1226, 480] on span "Reply all" at bounding box center [1202, 478] width 47 height 15
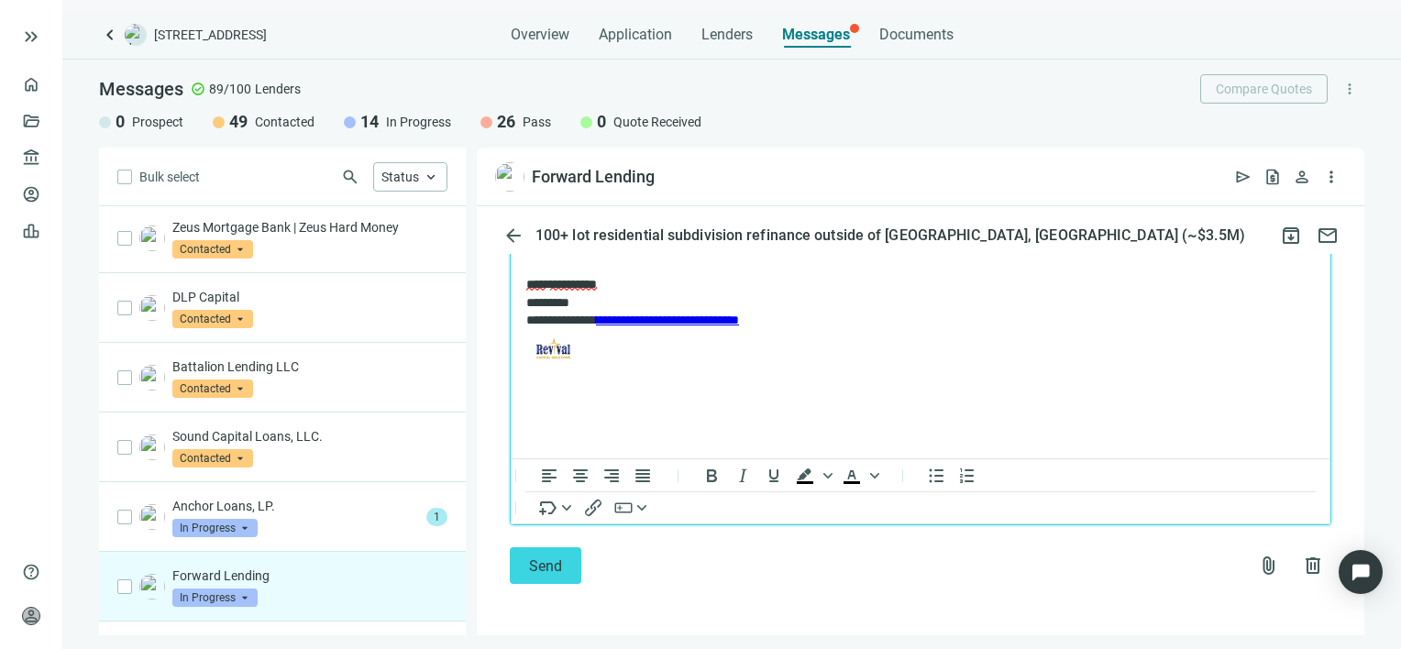
scroll to position [2256, 0]
click at [544, 567] on span "Send" at bounding box center [545, 565] width 33 height 17
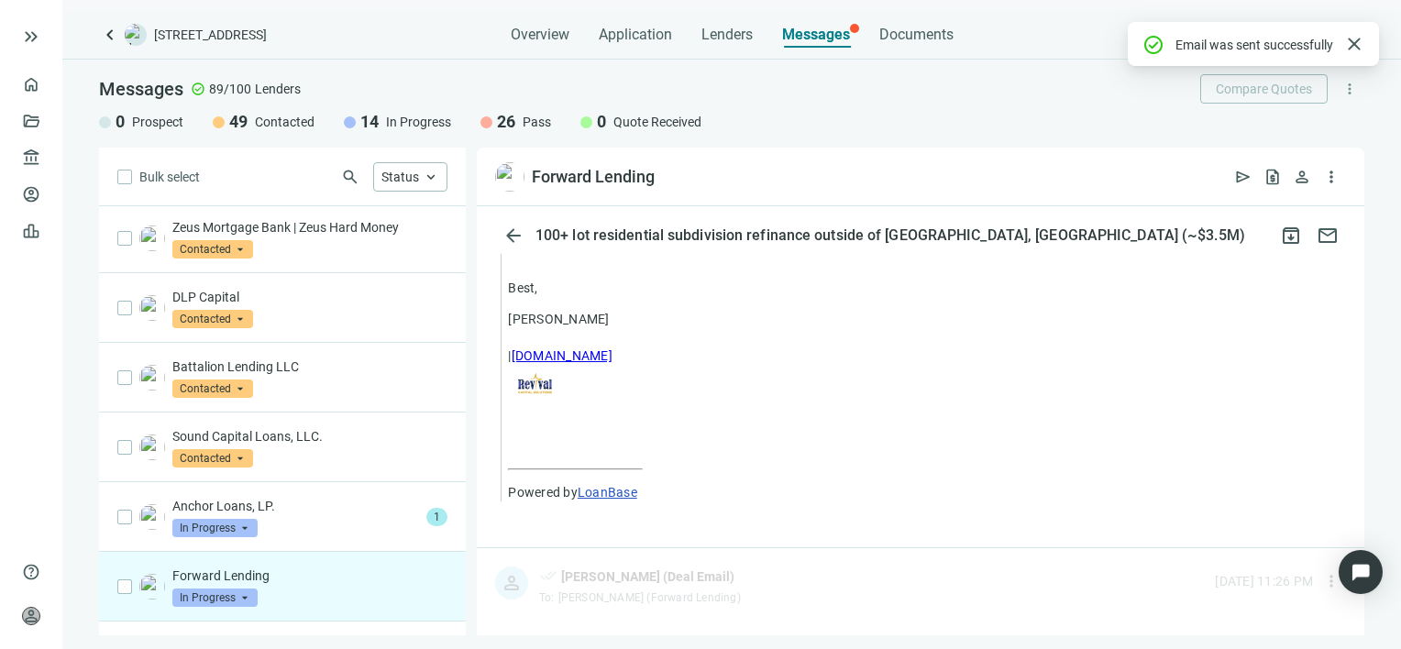
scroll to position [2196, 0]
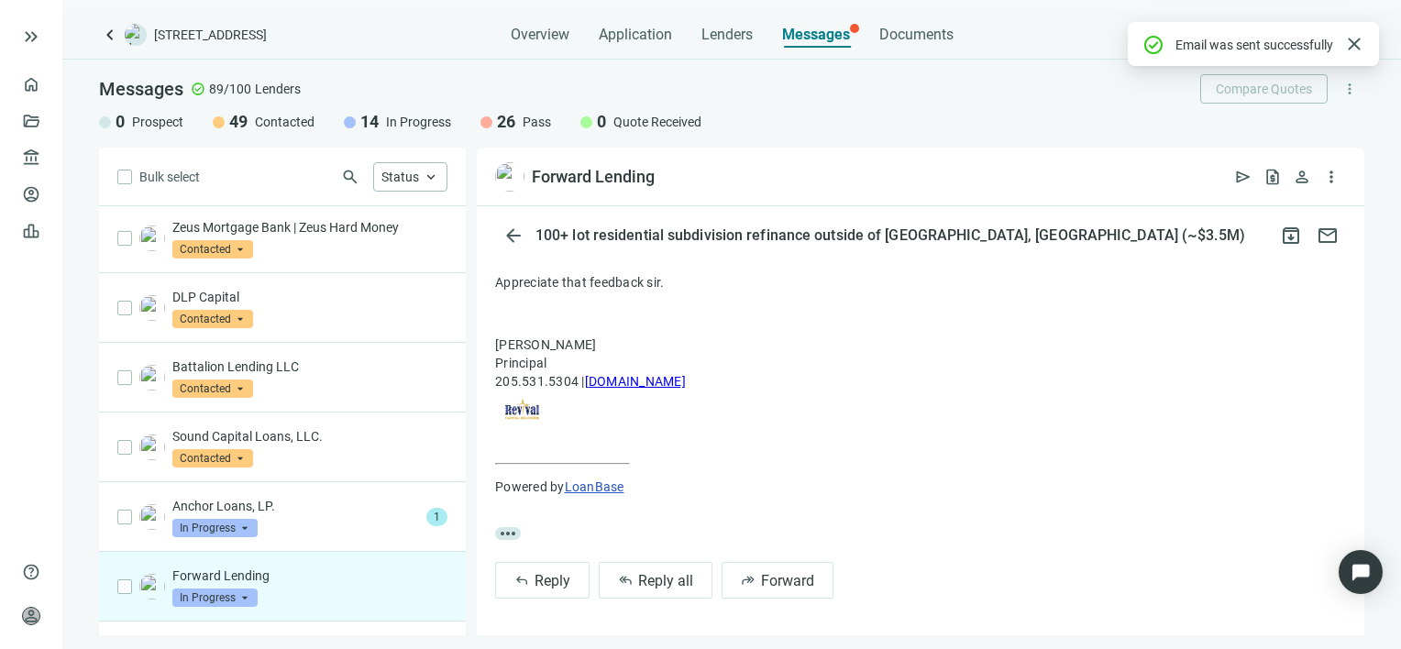
click at [243, 589] on span "In Progress" at bounding box center [214, 598] width 85 height 18
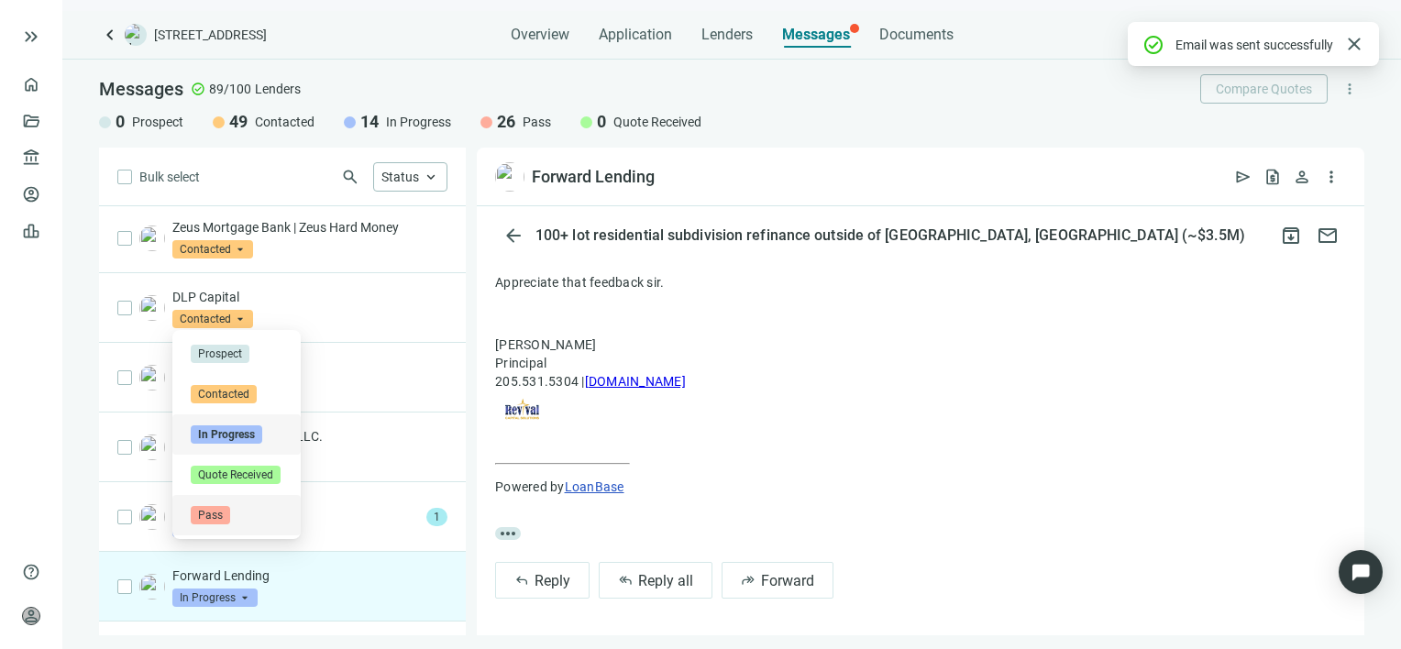
click at [226, 514] on span "Pass" at bounding box center [210, 515] width 39 height 18
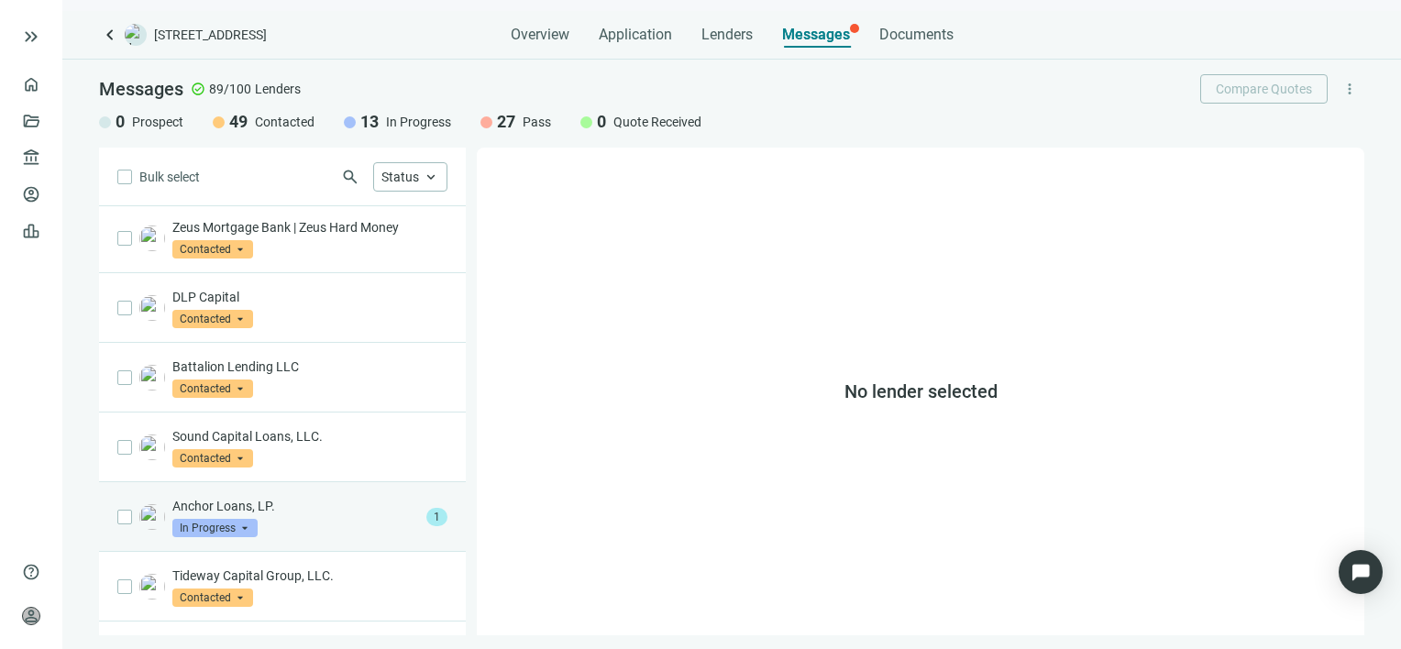
click at [341, 497] on p "Anchor Loans, LP." at bounding box center [295, 506] width 247 height 18
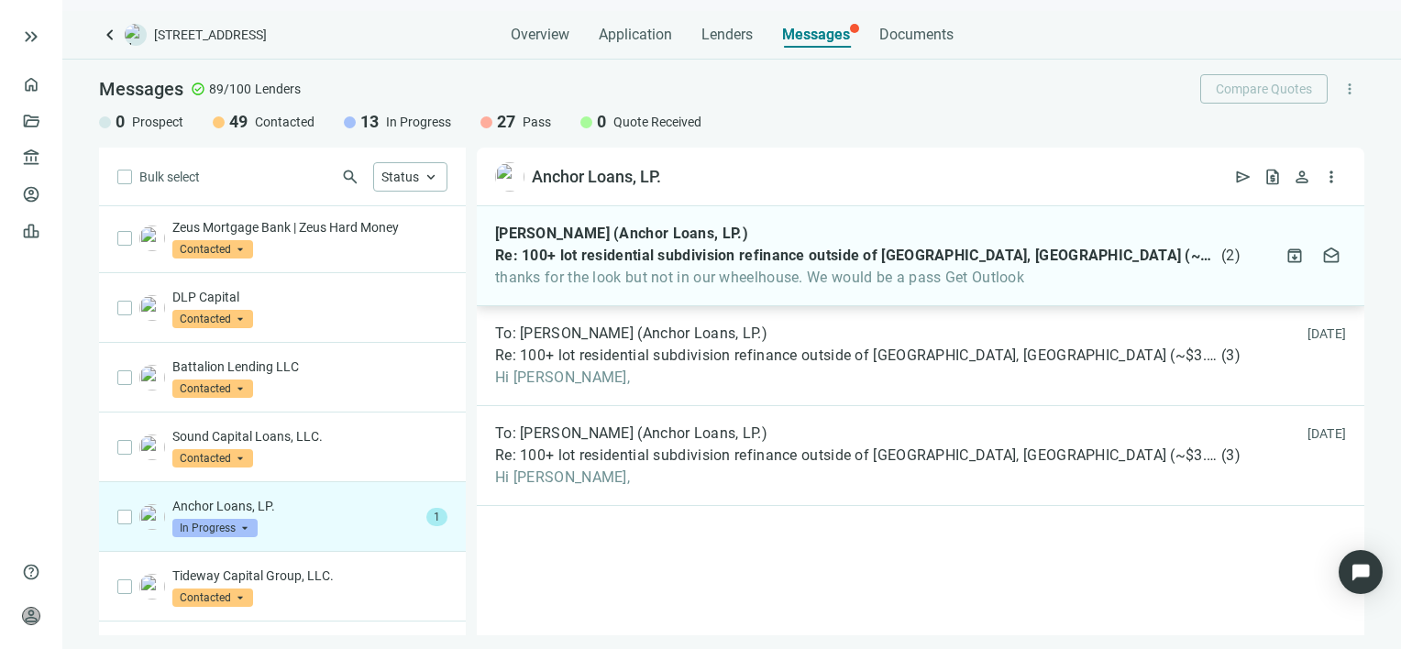
click at [601, 260] on span "Re: 100+ lot residential subdivision refinance outside of Tyler, TX (~$3.5M)" at bounding box center [856, 256] width 722 height 18
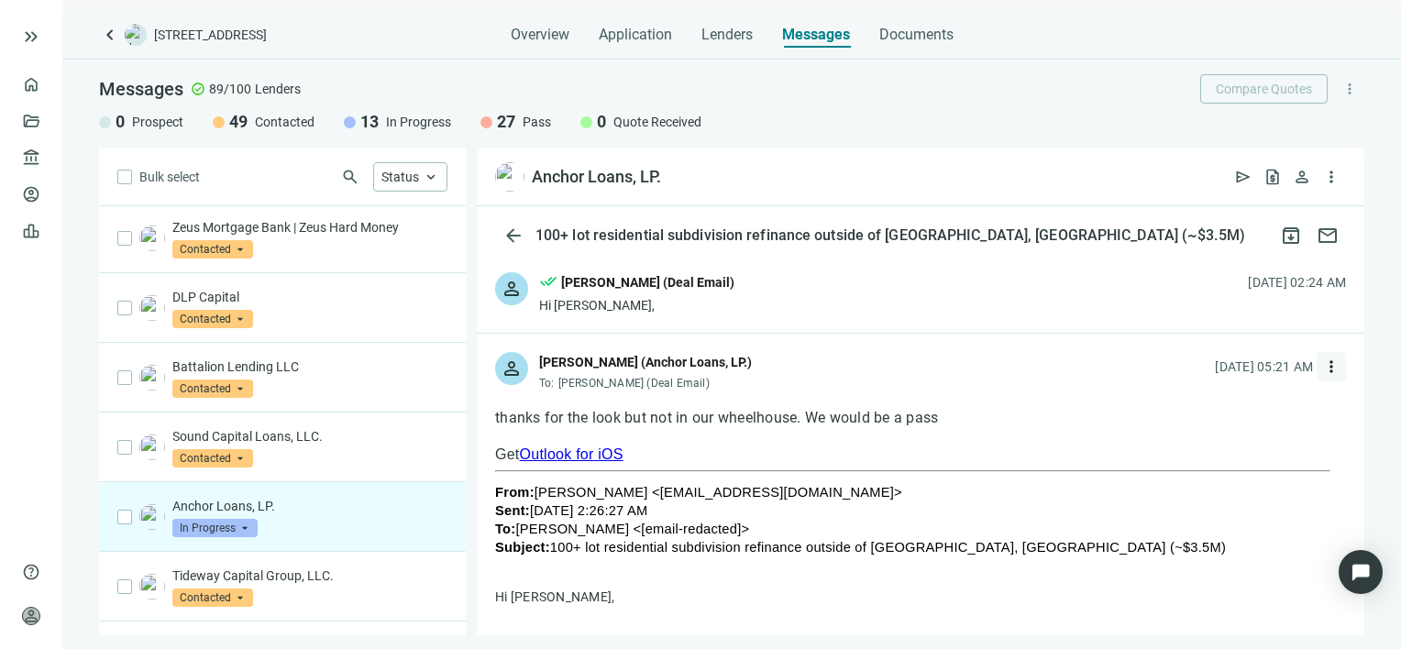
click at [1322, 367] on span "more_vert" at bounding box center [1331, 367] width 18 height 18
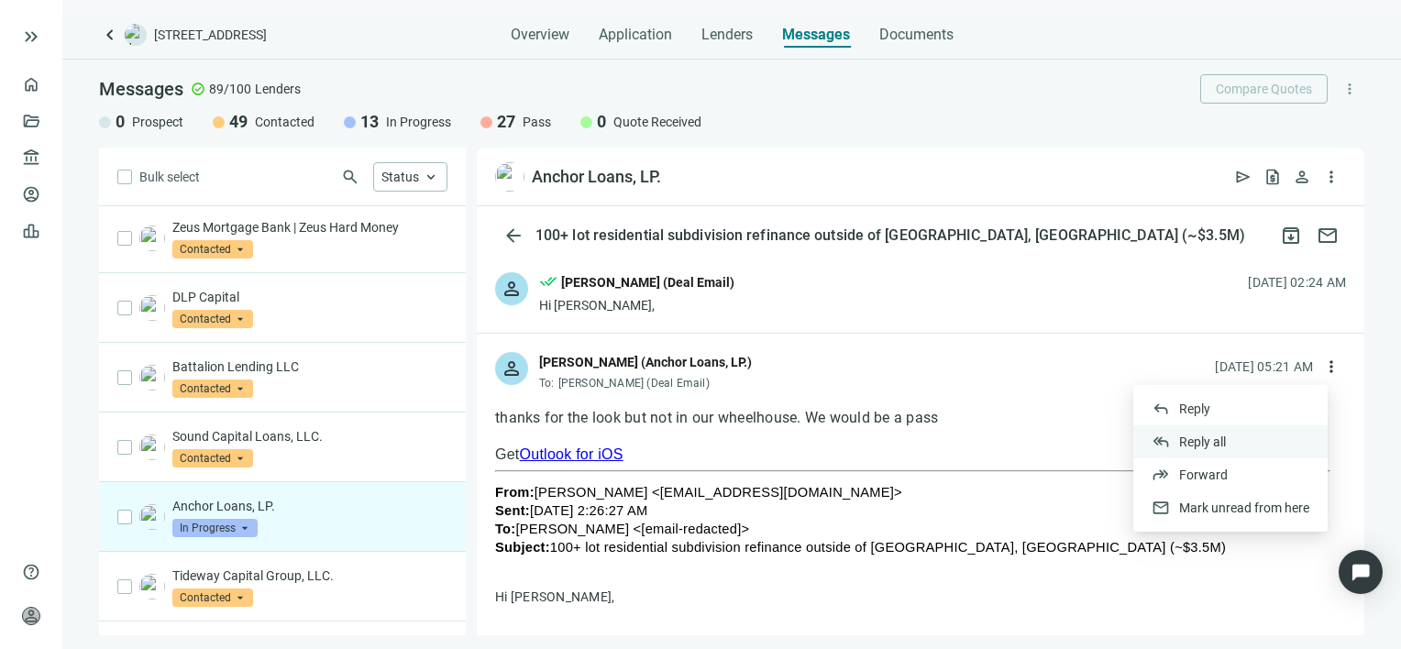
click at [1214, 441] on span "Reply all" at bounding box center [1202, 442] width 47 height 15
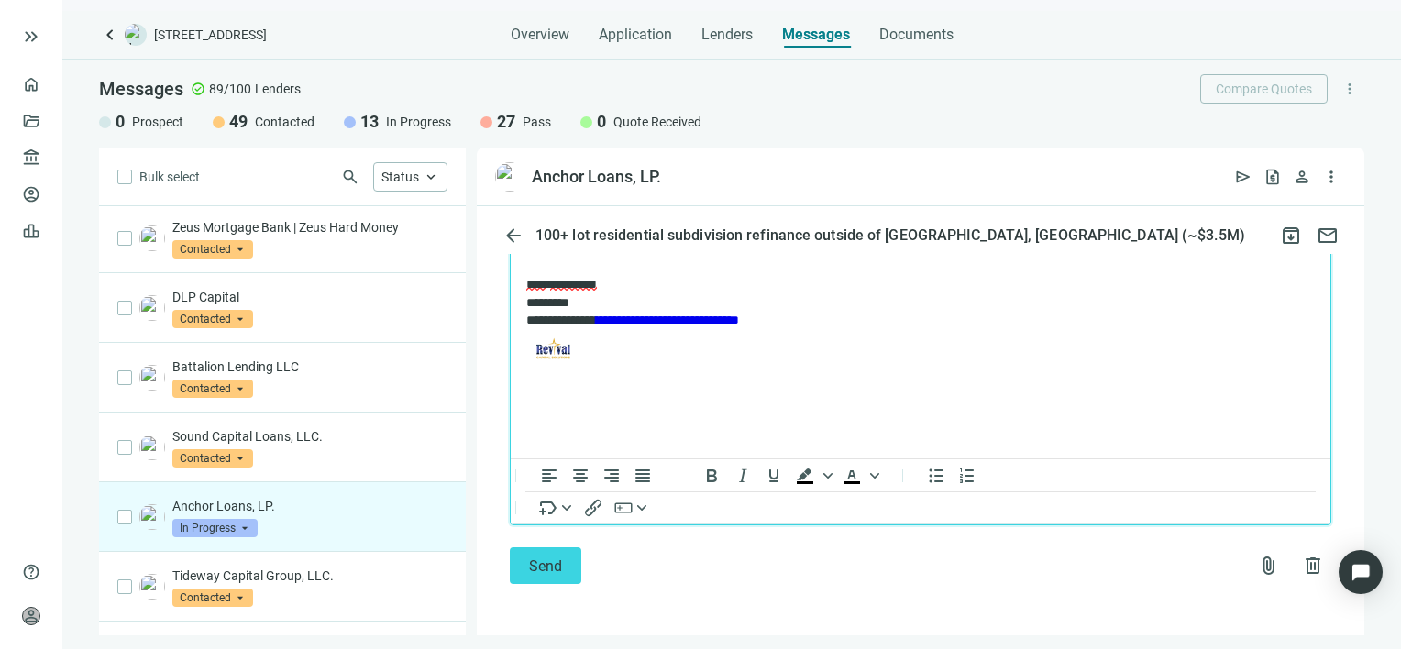
scroll to position [1727, 0]
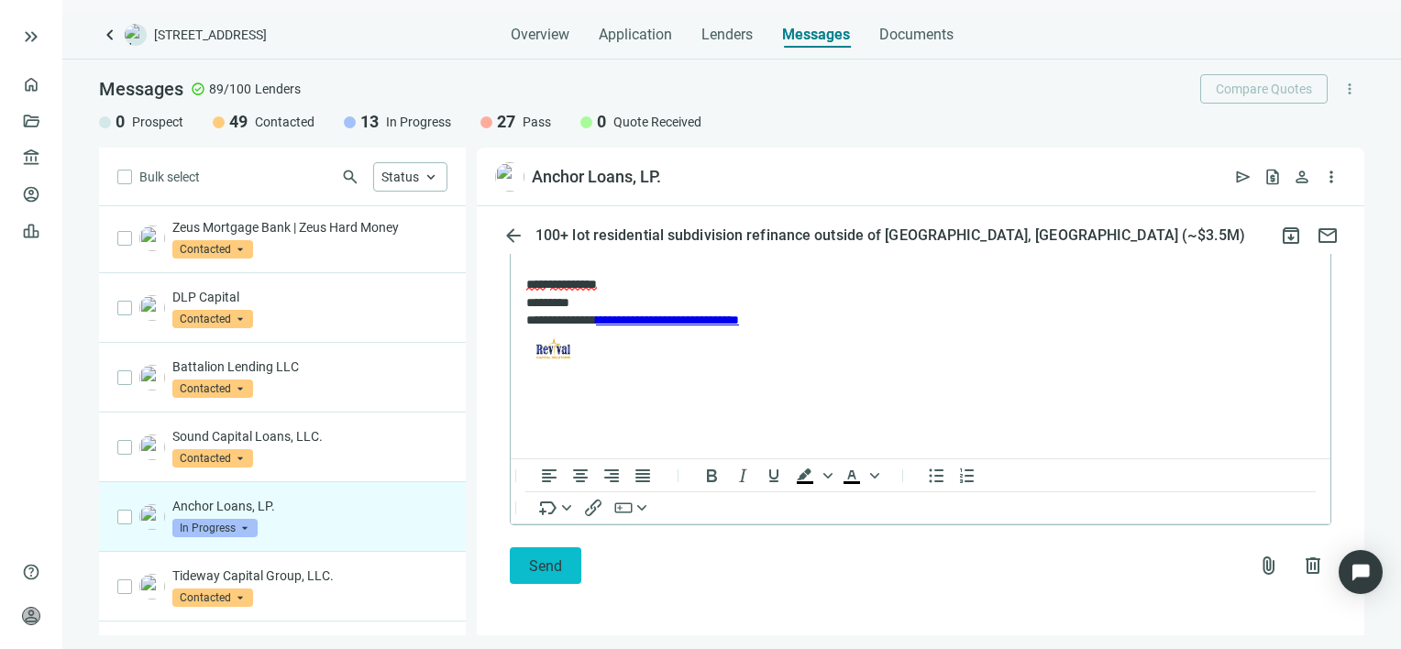
click at [542, 568] on span "Send" at bounding box center [545, 565] width 33 height 17
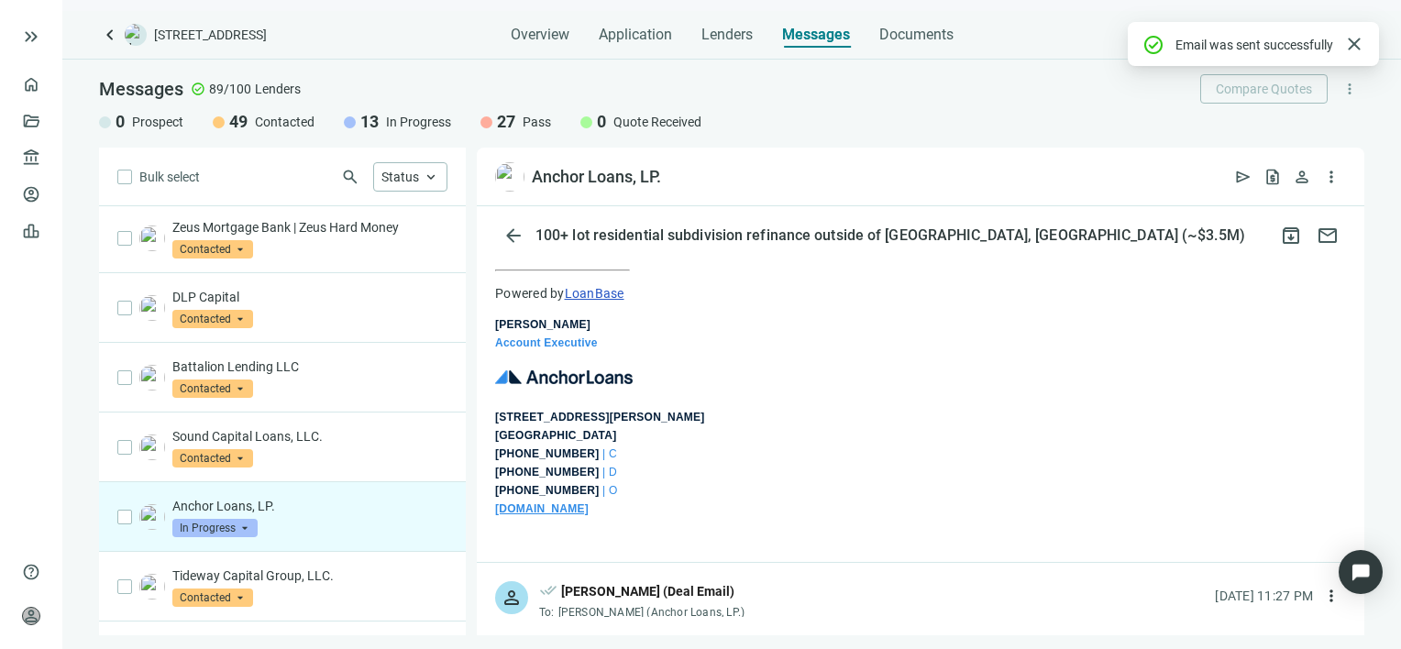
scroll to position [1667, 0]
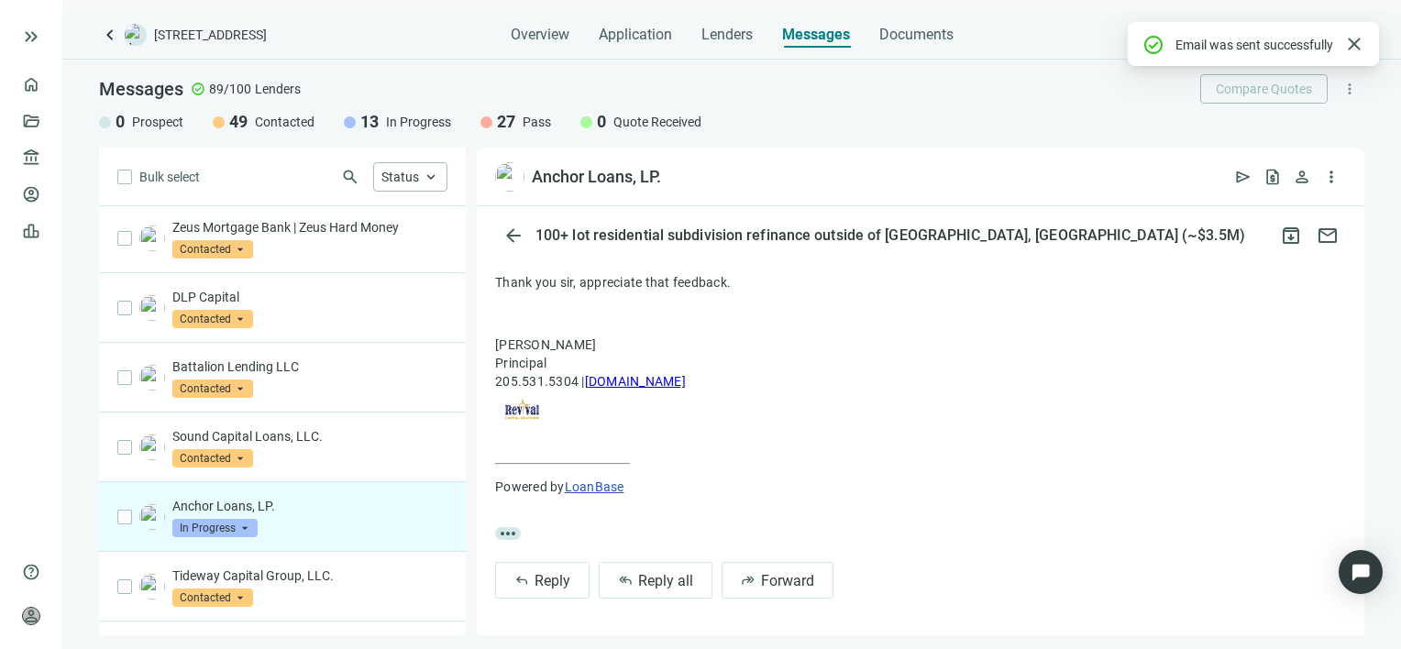
click at [245, 519] on span "In Progress" at bounding box center [214, 528] width 85 height 18
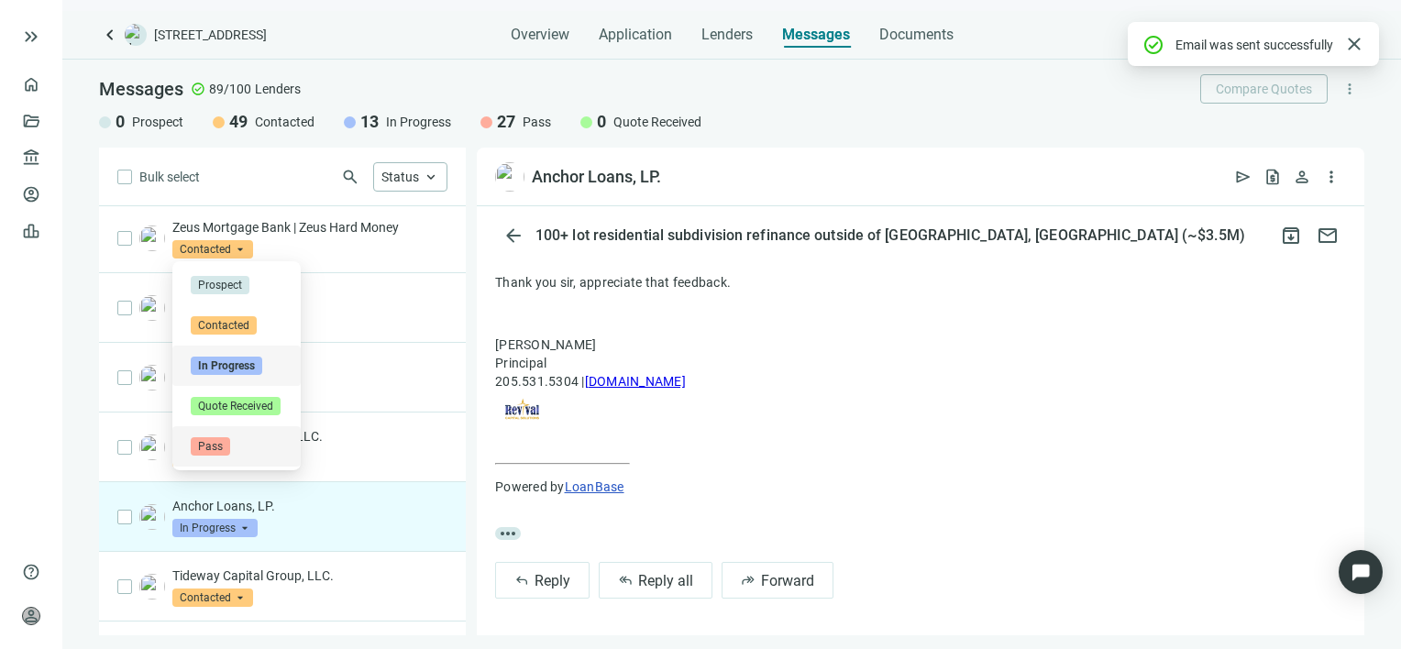
click at [205, 444] on span "Pass" at bounding box center [210, 446] width 39 height 18
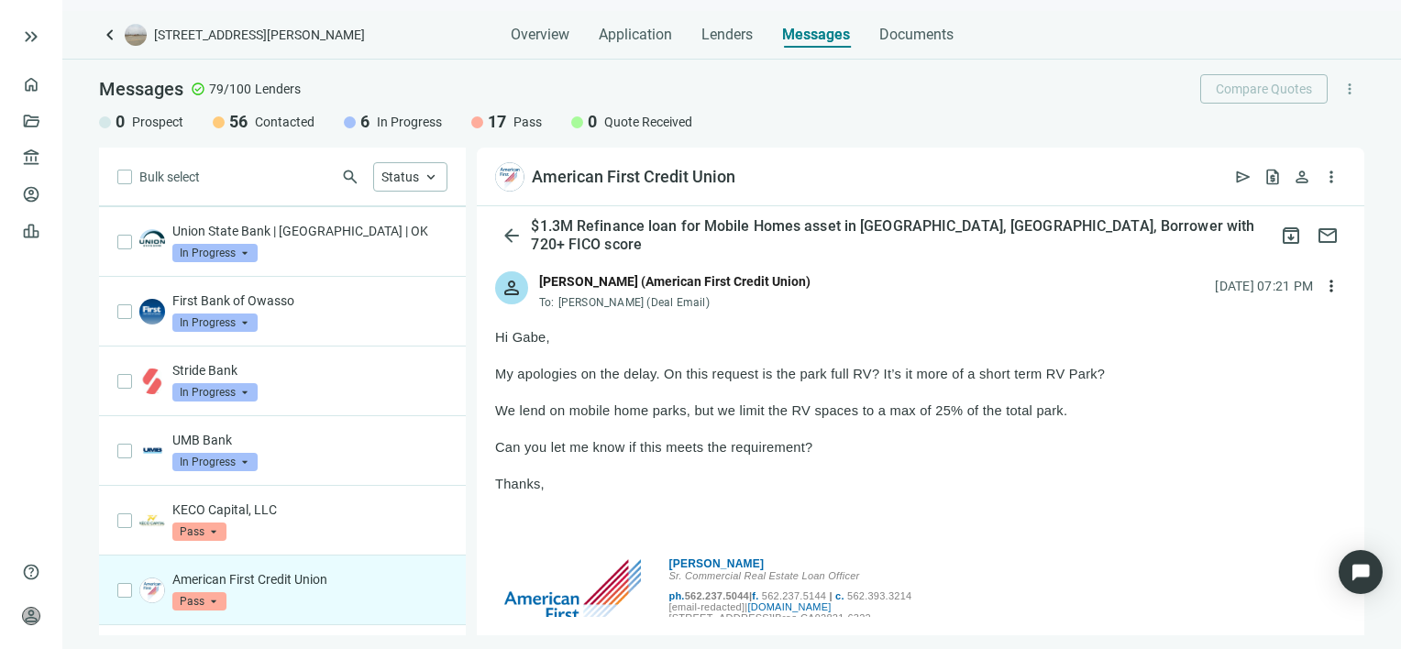
scroll to position [92, 0]
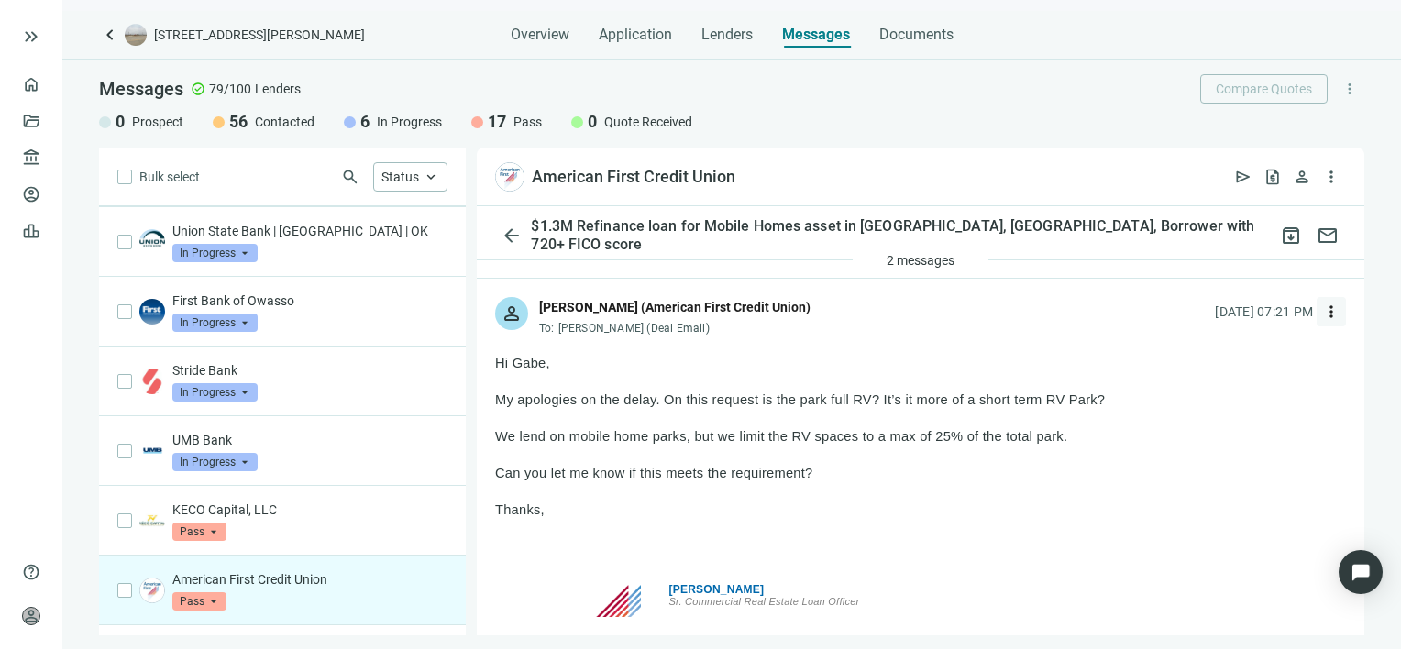
click at [1322, 315] on span "more_vert" at bounding box center [1331, 312] width 18 height 18
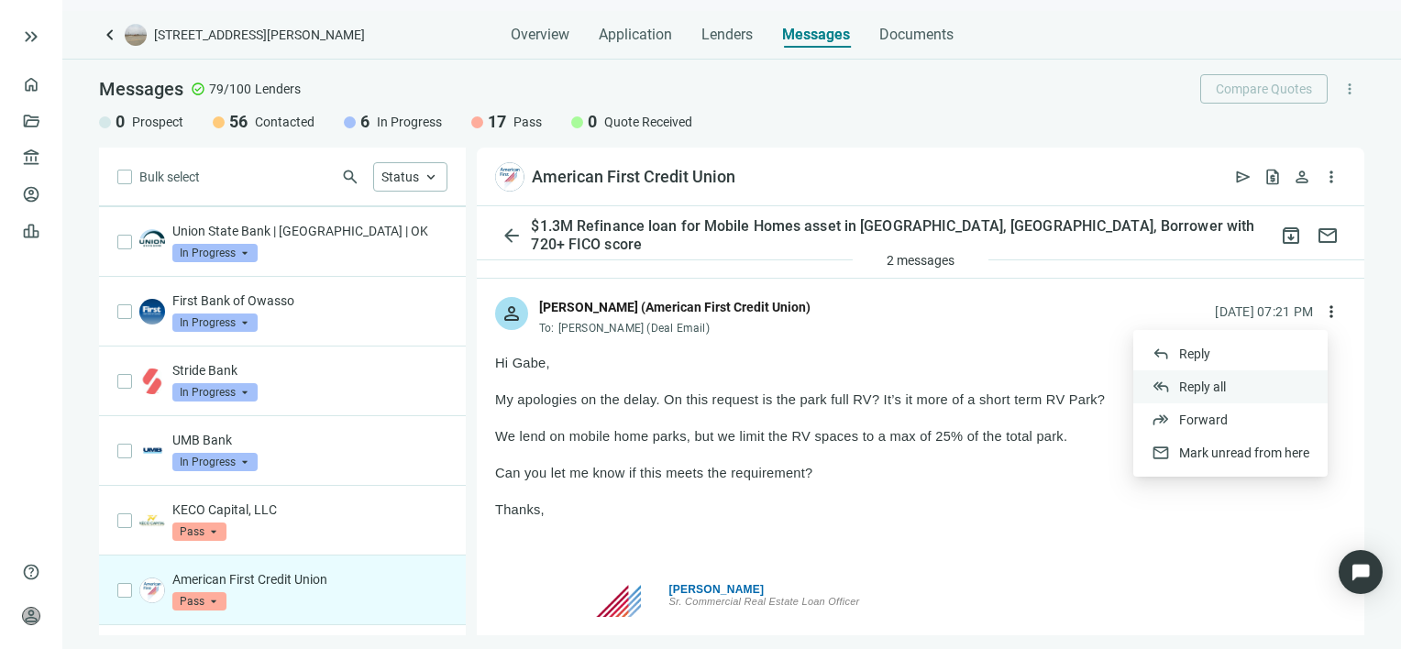
click at [1203, 386] on span "Reply all" at bounding box center [1202, 387] width 47 height 15
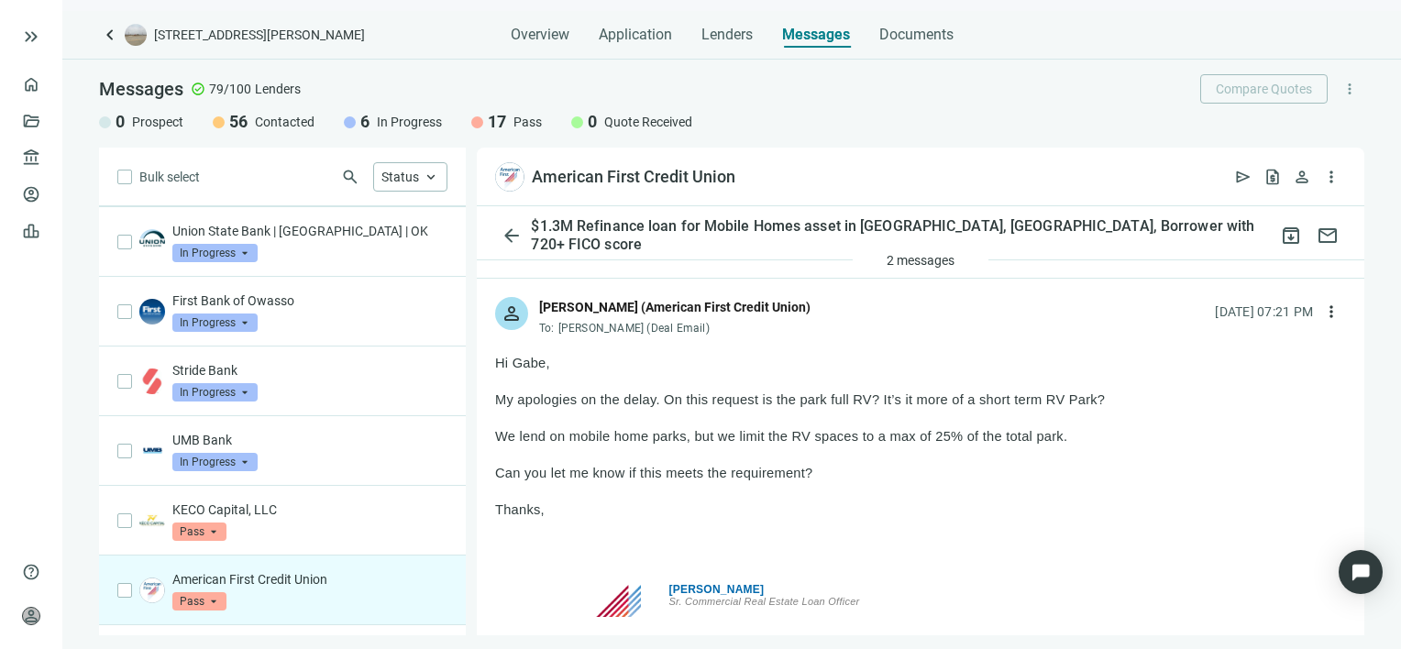
scroll to position [2030, 0]
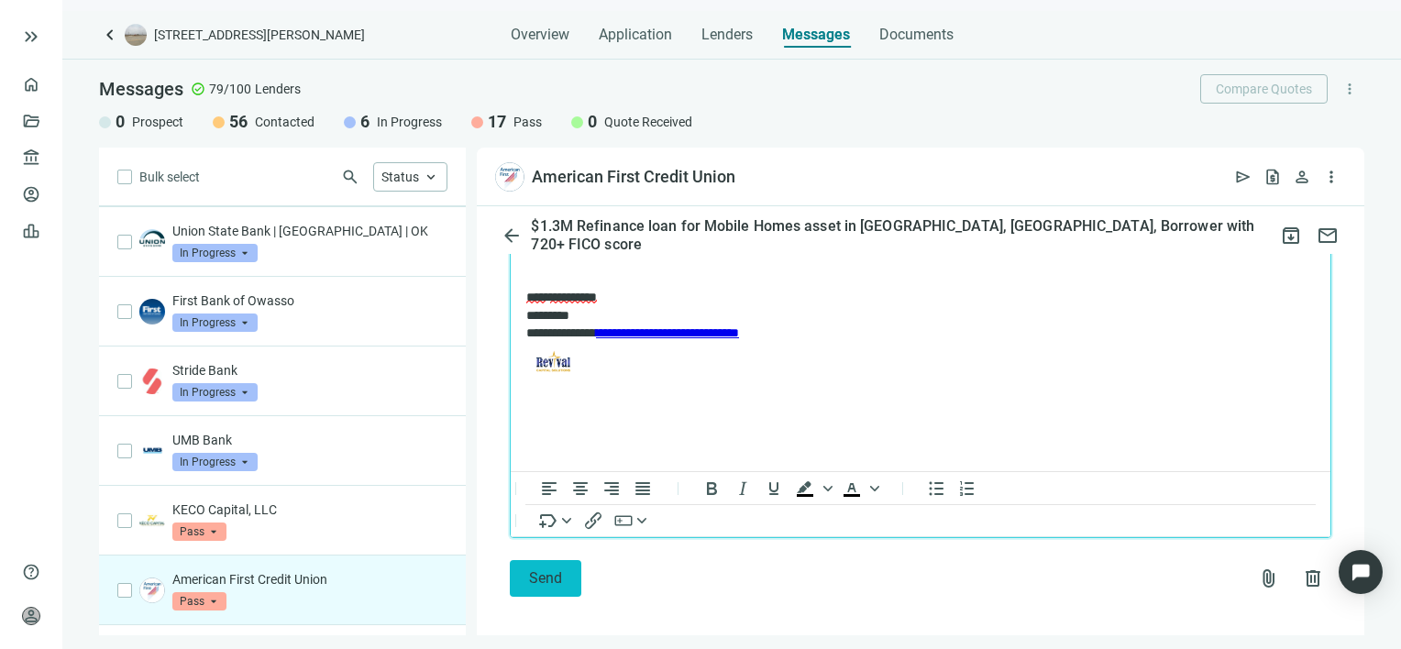
click at [557, 569] on span "Send" at bounding box center [545, 577] width 33 height 17
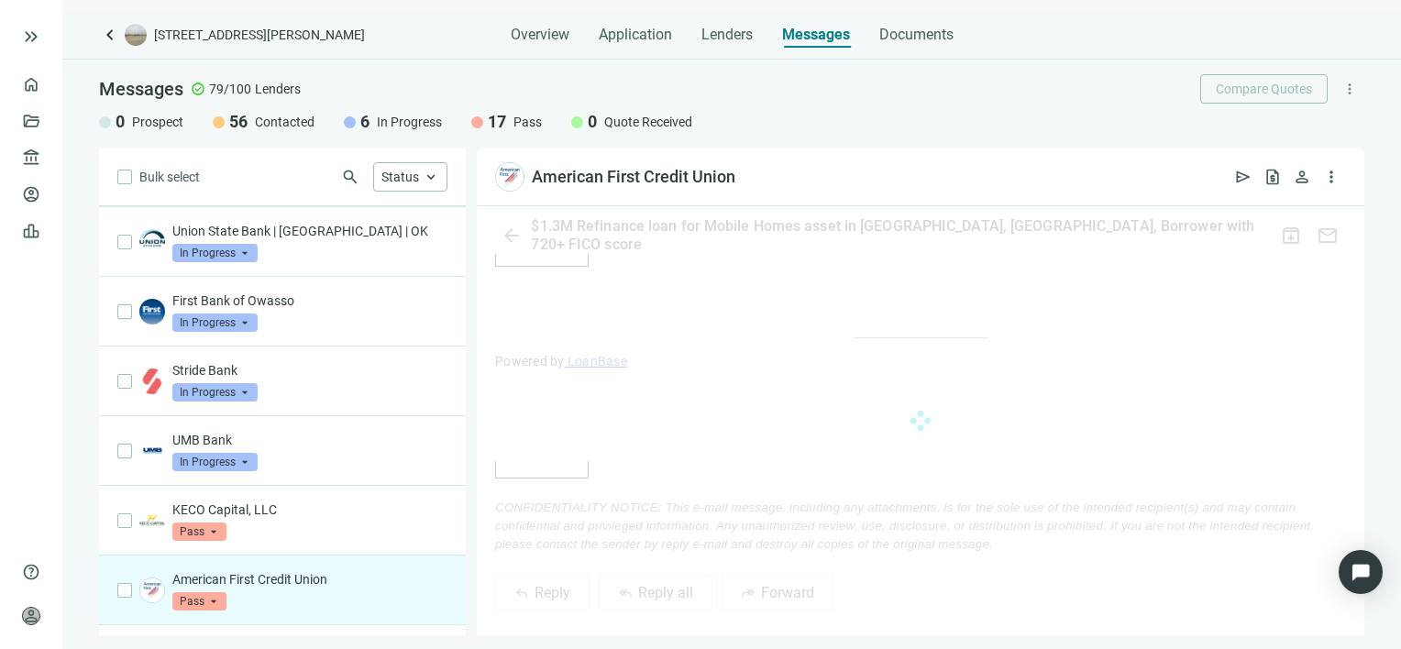
scroll to position [2183, 0]
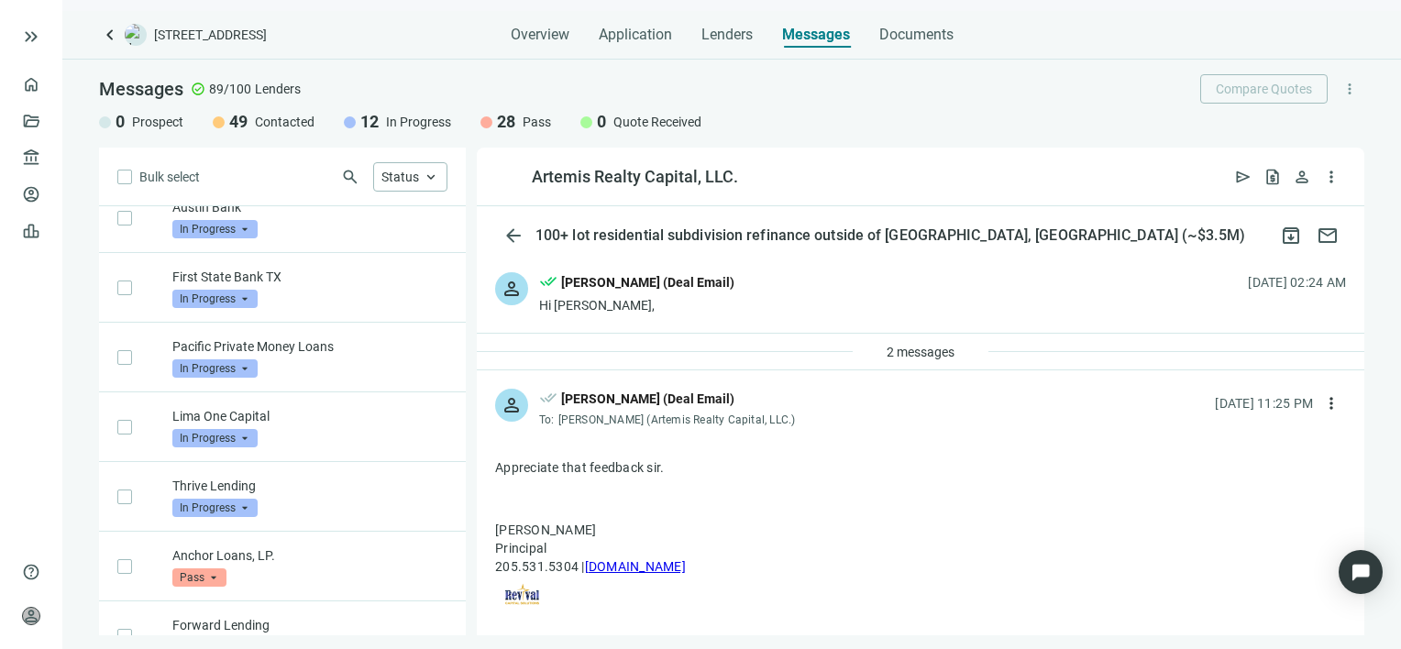
scroll to position [4077, 0]
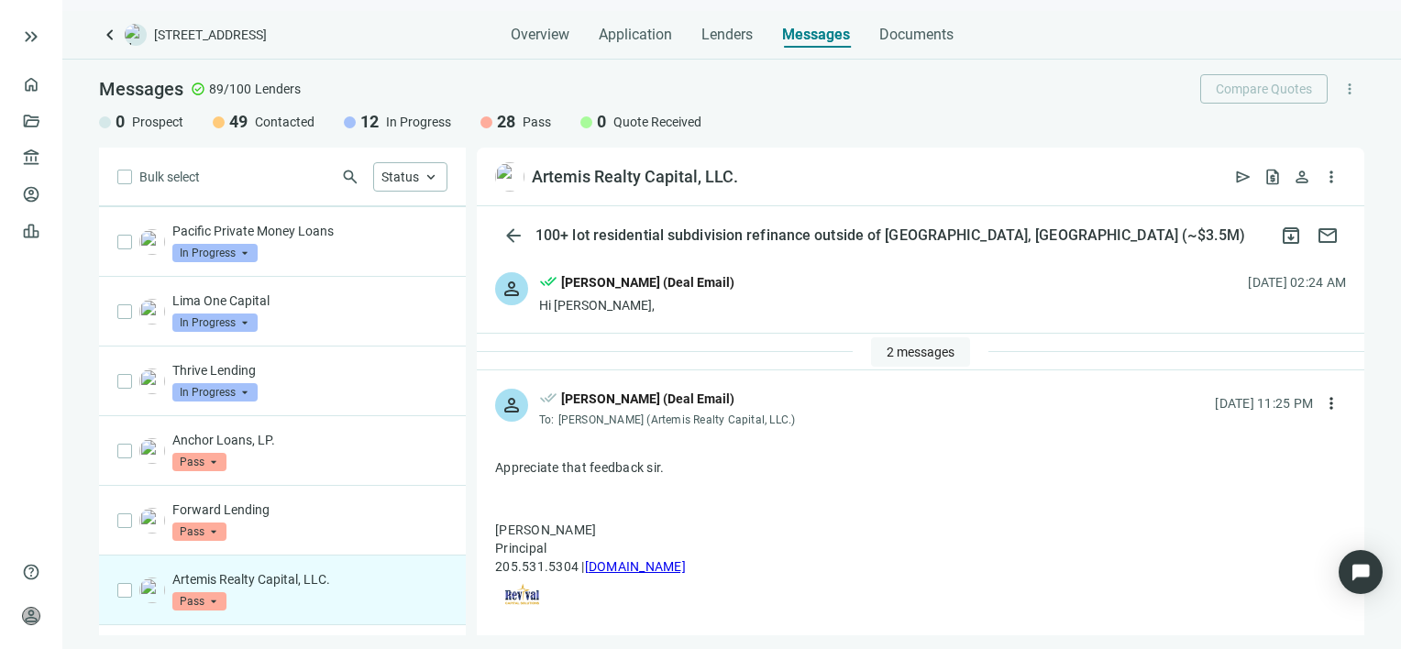
click at [911, 353] on span "2 messages" at bounding box center [920, 352] width 68 height 15
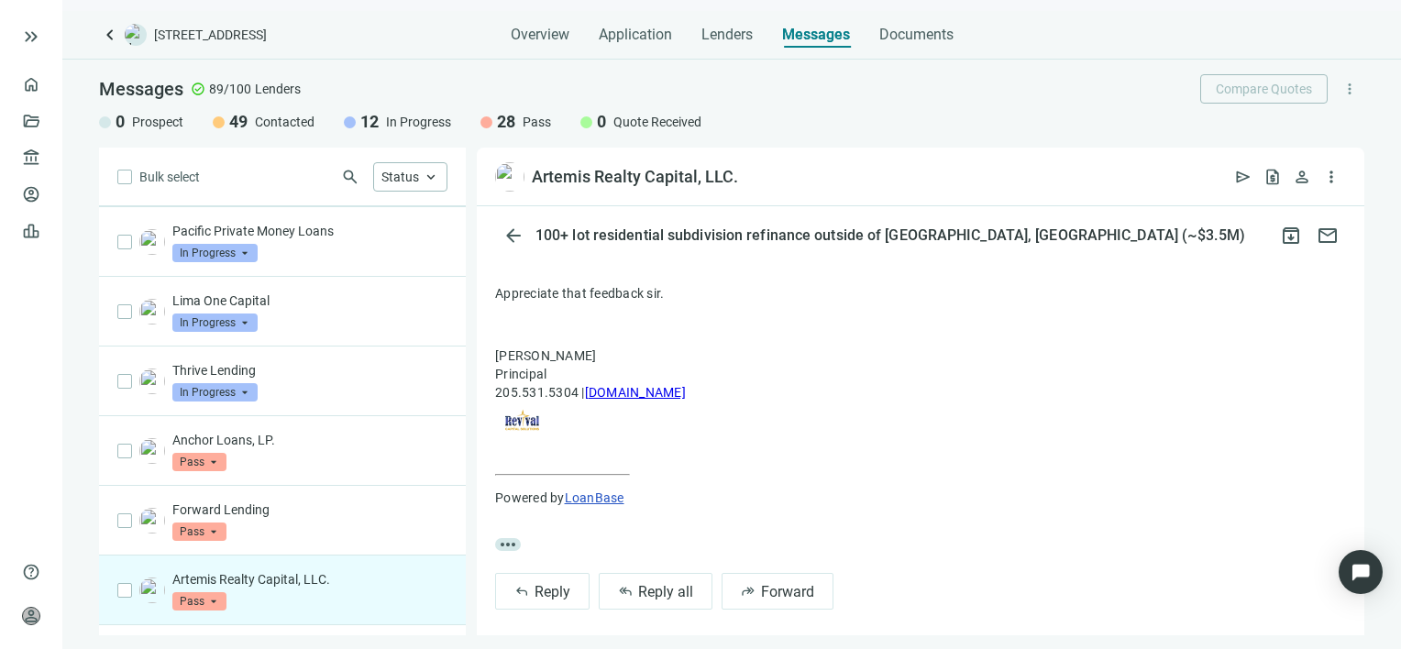
scroll to position [307, 0]
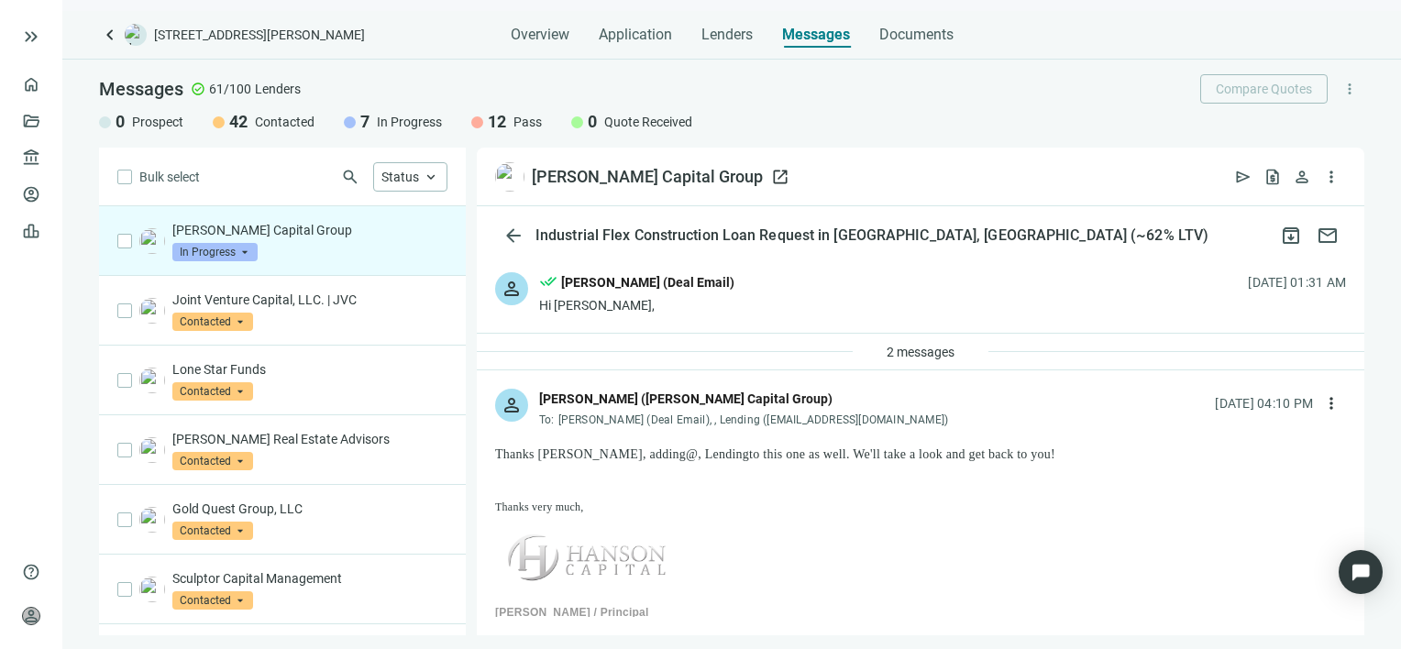
click at [771, 177] on span "open_in_new" at bounding box center [780, 177] width 18 height 18
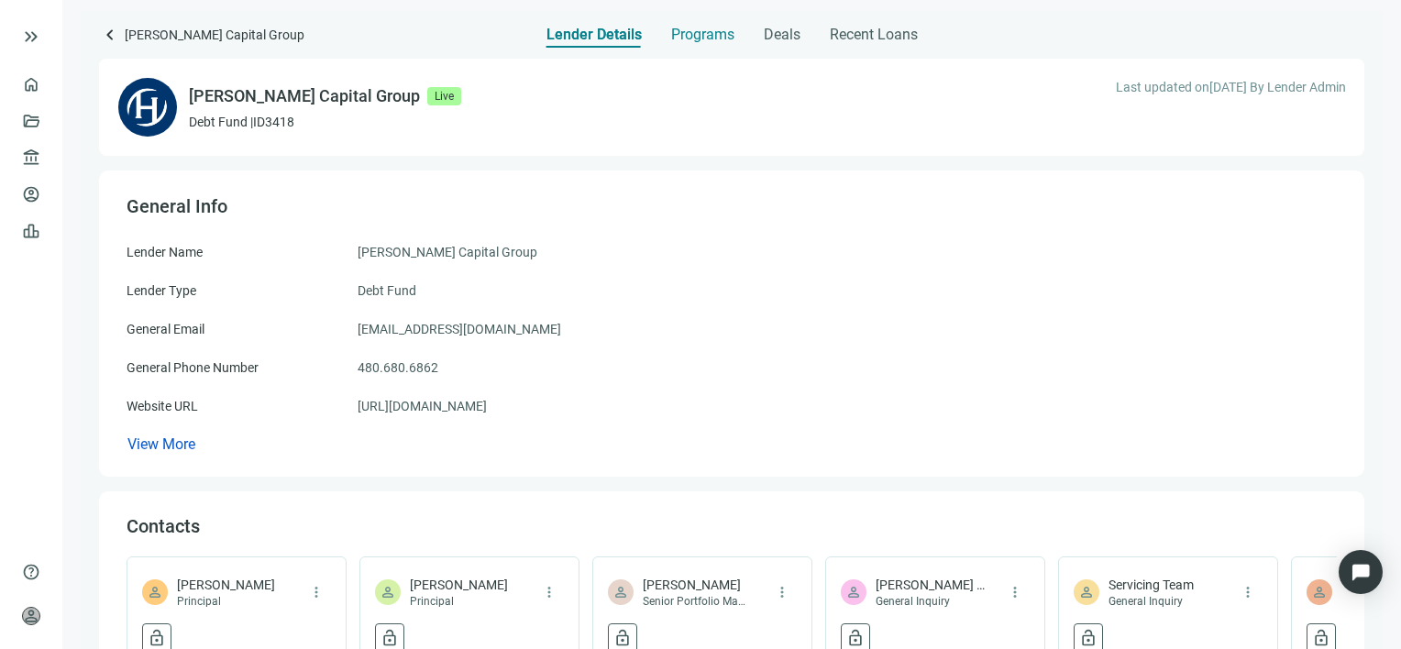
click at [704, 33] on span "Programs" at bounding box center [702, 35] width 63 height 18
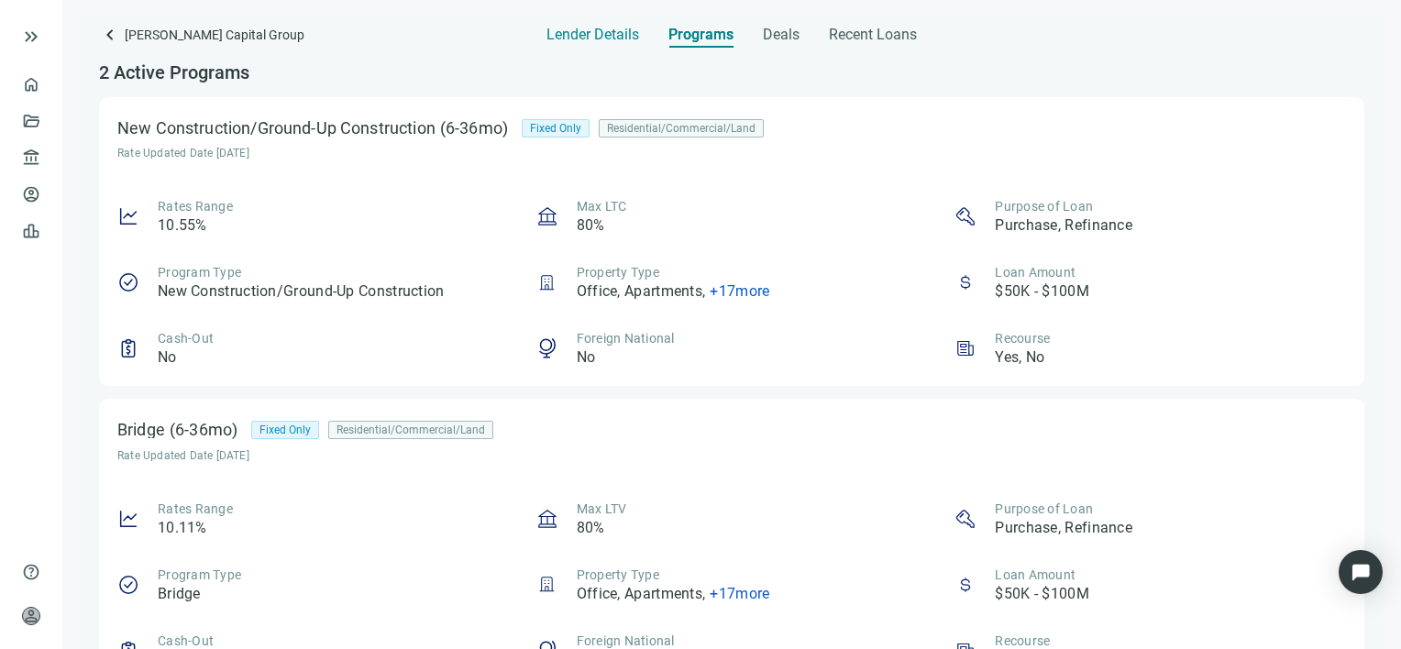
click at [605, 31] on span "Lender Details" at bounding box center [592, 35] width 93 height 18
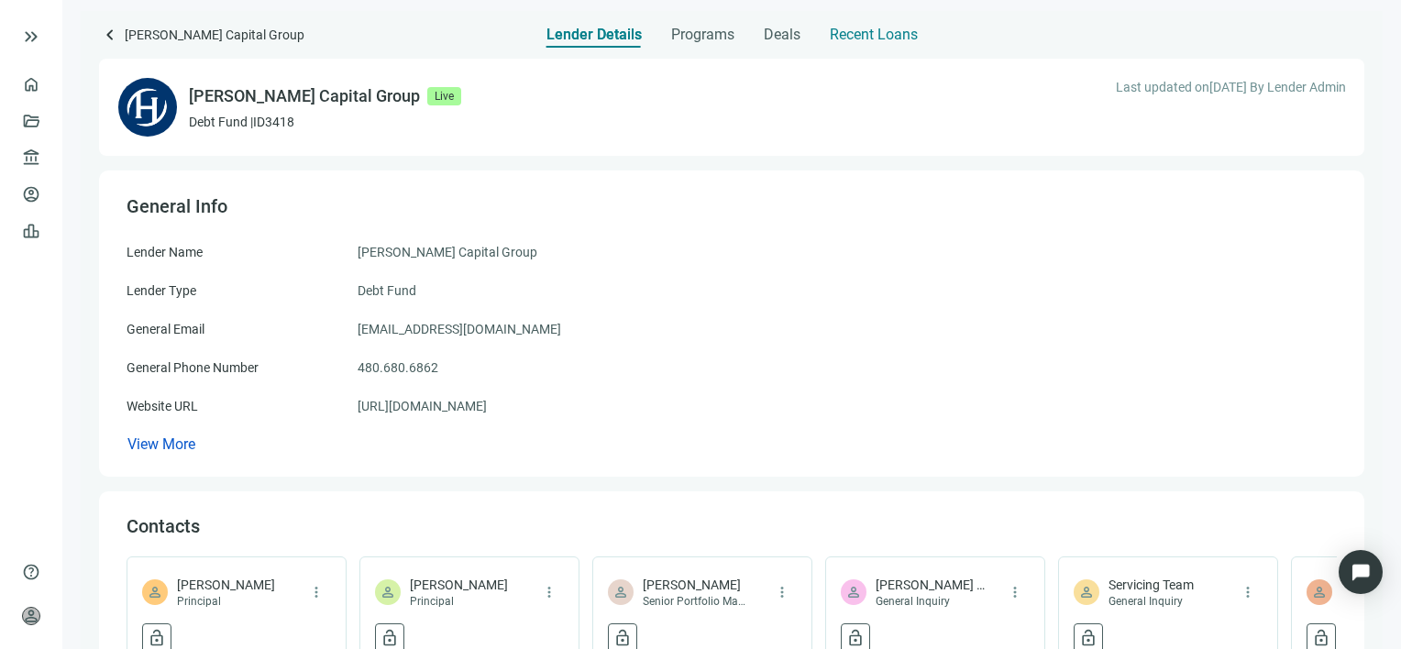
click at [876, 26] on span "Recent Loans" at bounding box center [874, 35] width 88 height 18
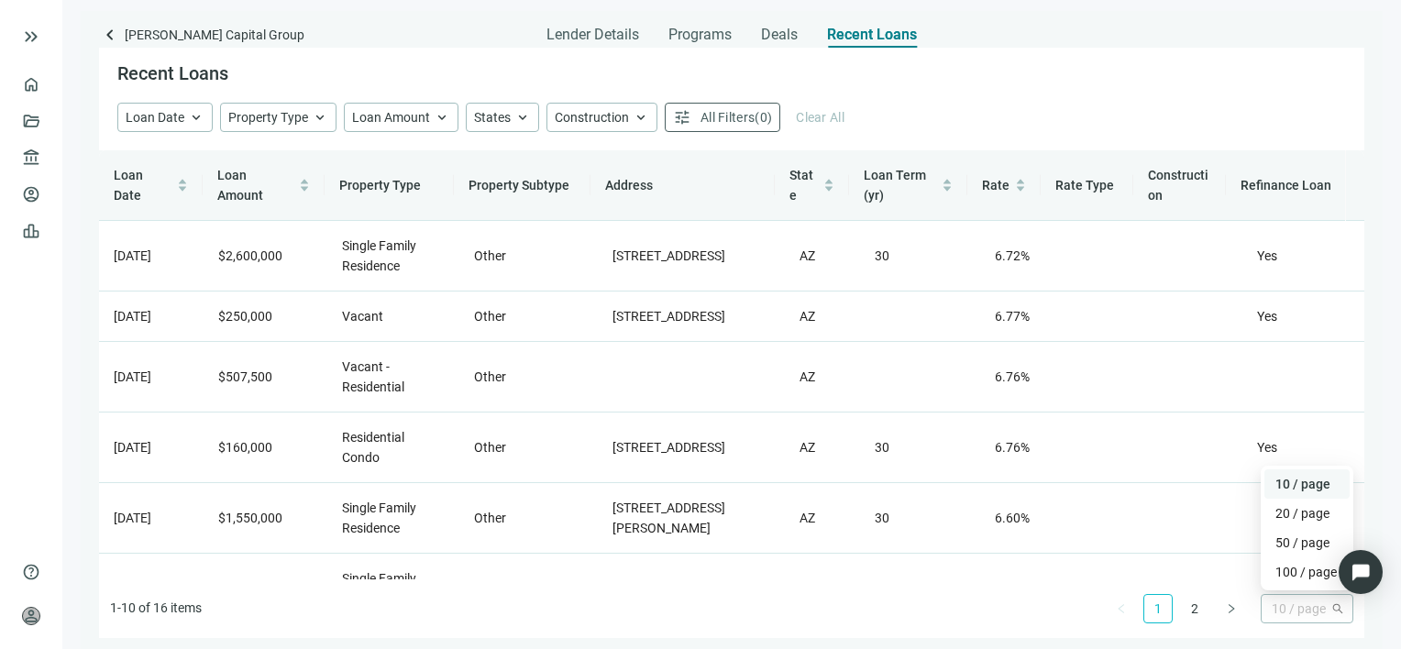
click at [1299, 612] on span "10 / page" at bounding box center [1306, 609] width 71 height 28
click at [1298, 571] on div "100 / page" at bounding box center [1306, 572] width 63 height 20
